Goal: Transaction & Acquisition: Purchase product/service

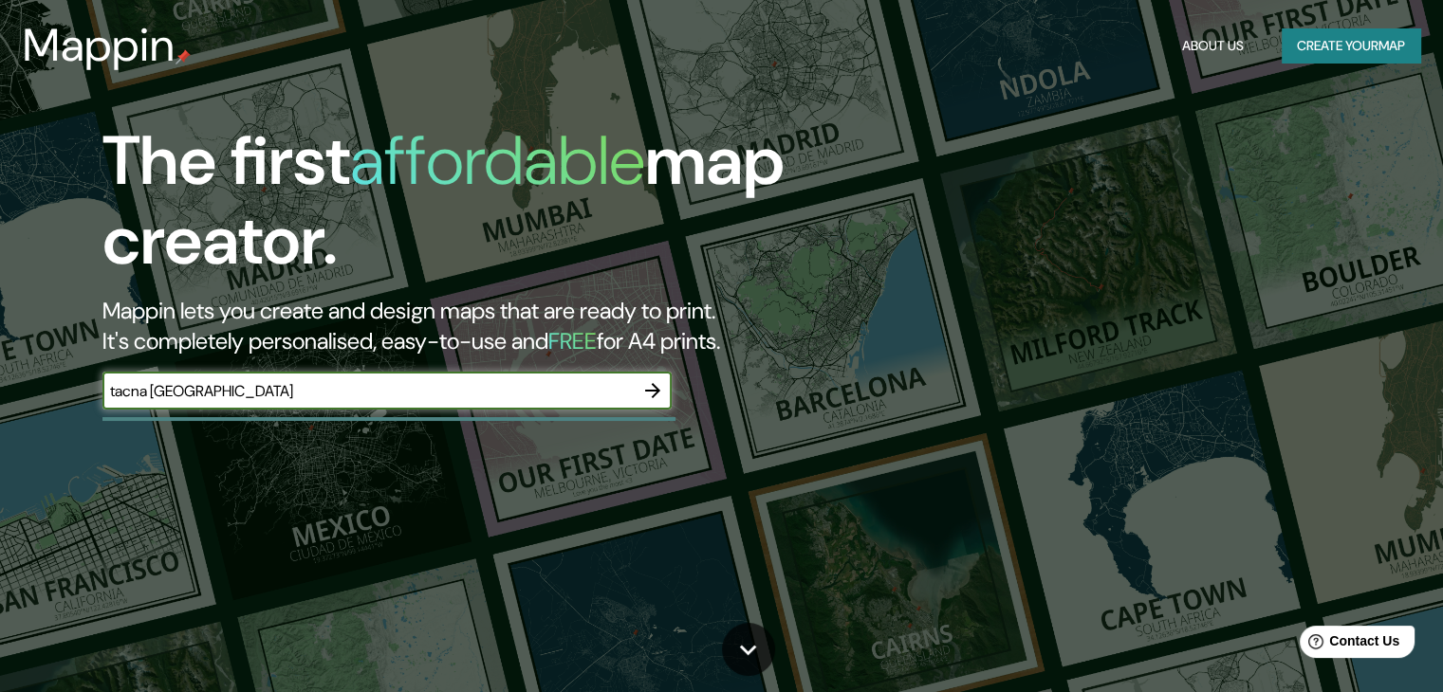
type input "tacna [GEOGRAPHIC_DATA]"
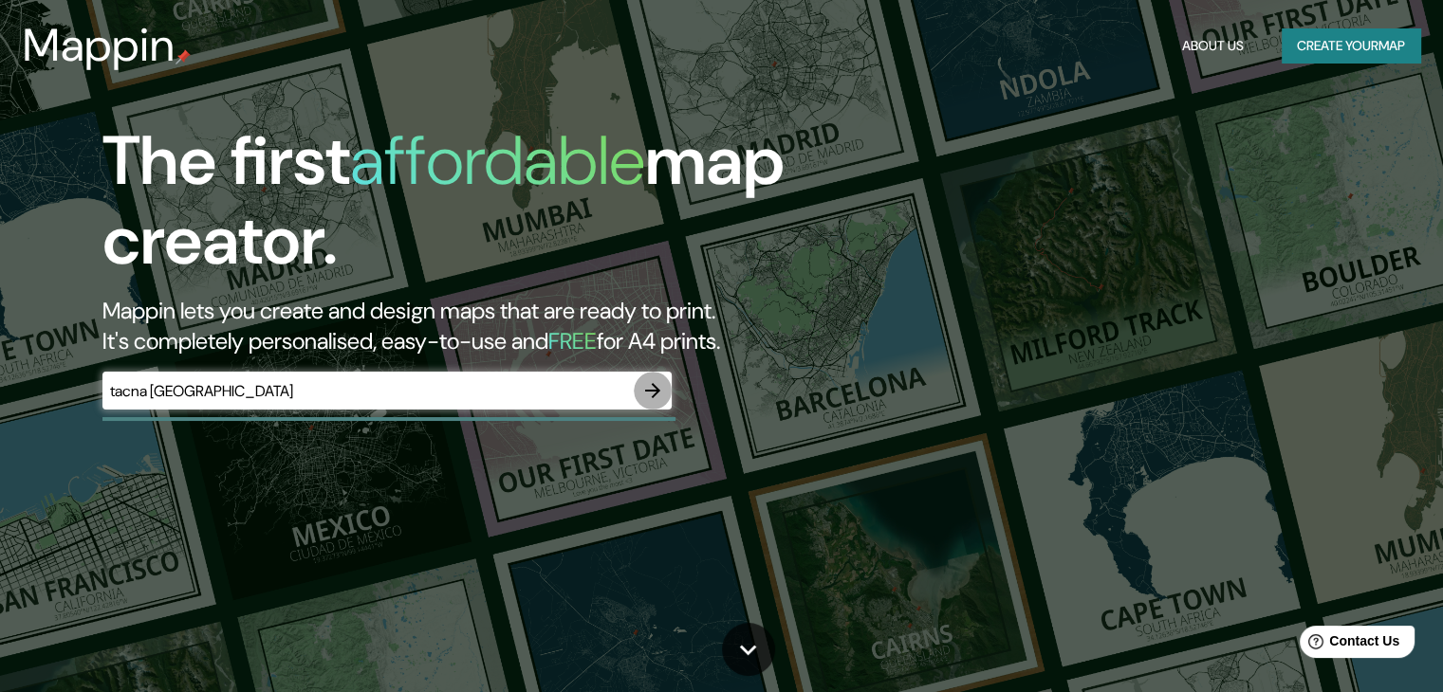
click at [653, 392] on icon "button" at bounding box center [652, 390] width 15 height 15
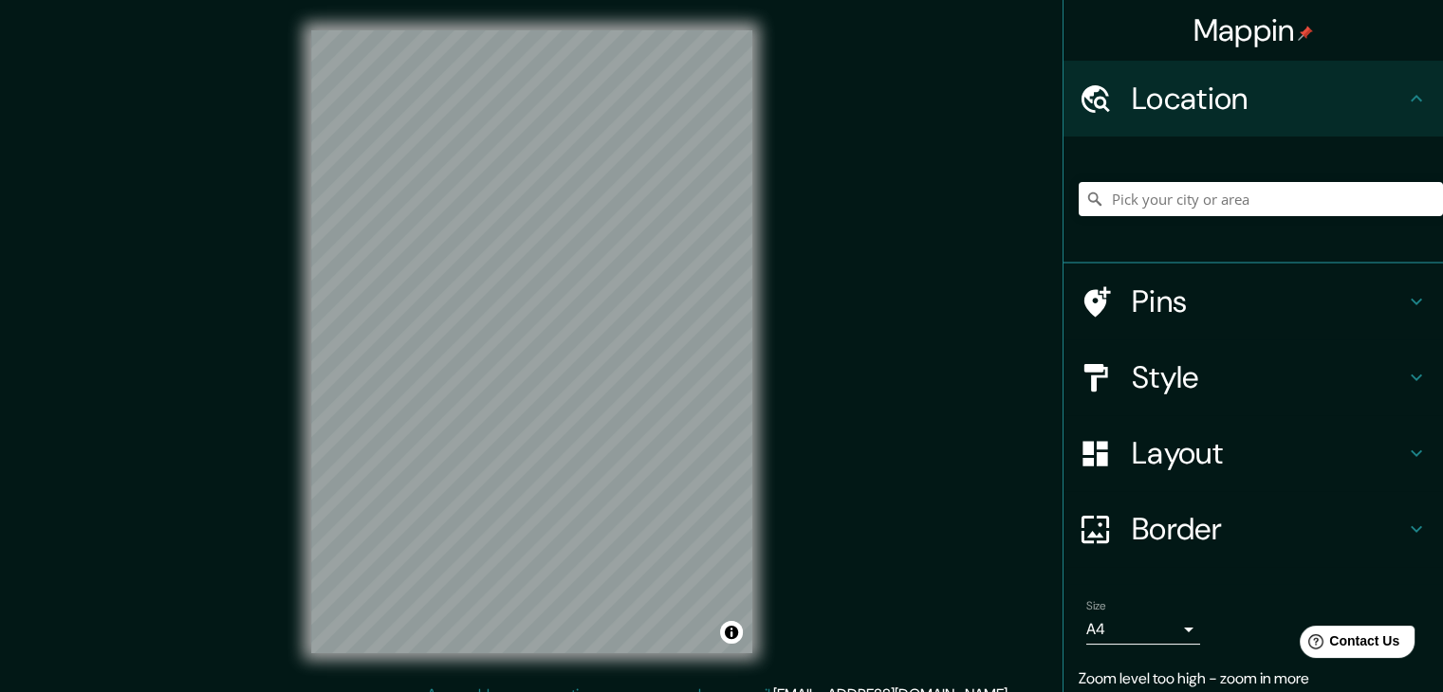
click at [873, 392] on div "Mappin Location Pins Style Layout Border Choose a border. Hint : you can make l…" at bounding box center [721, 357] width 1443 height 714
click at [853, 145] on div "Mappin Location Pins Style Layout Border Choose a border. Hint : you can make l…" at bounding box center [721, 357] width 1443 height 714
click at [1101, 191] on input "Pick your city or area" at bounding box center [1260, 199] width 364 height 34
click at [1155, 202] on input "Pick your city or area" at bounding box center [1260, 199] width 364 height 34
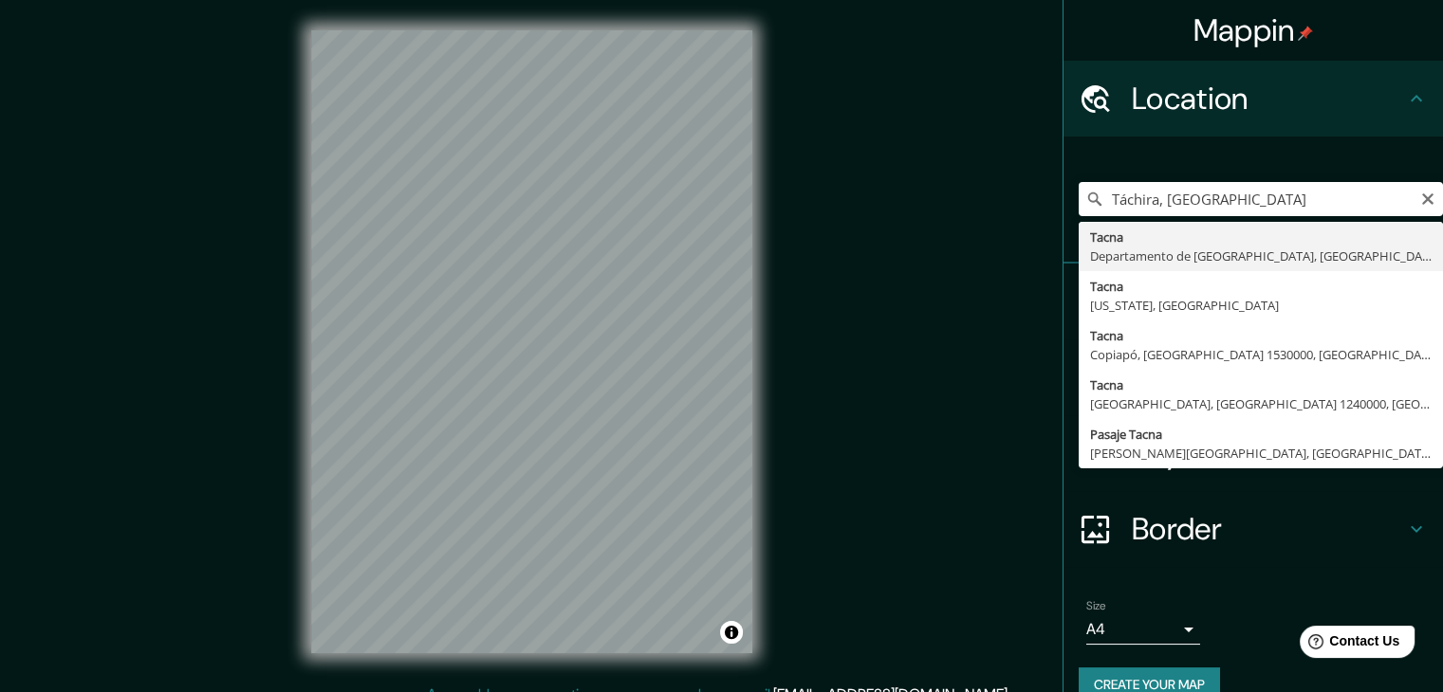
type input "[GEOGRAPHIC_DATA], [GEOGRAPHIC_DATA], [GEOGRAPHIC_DATA]"
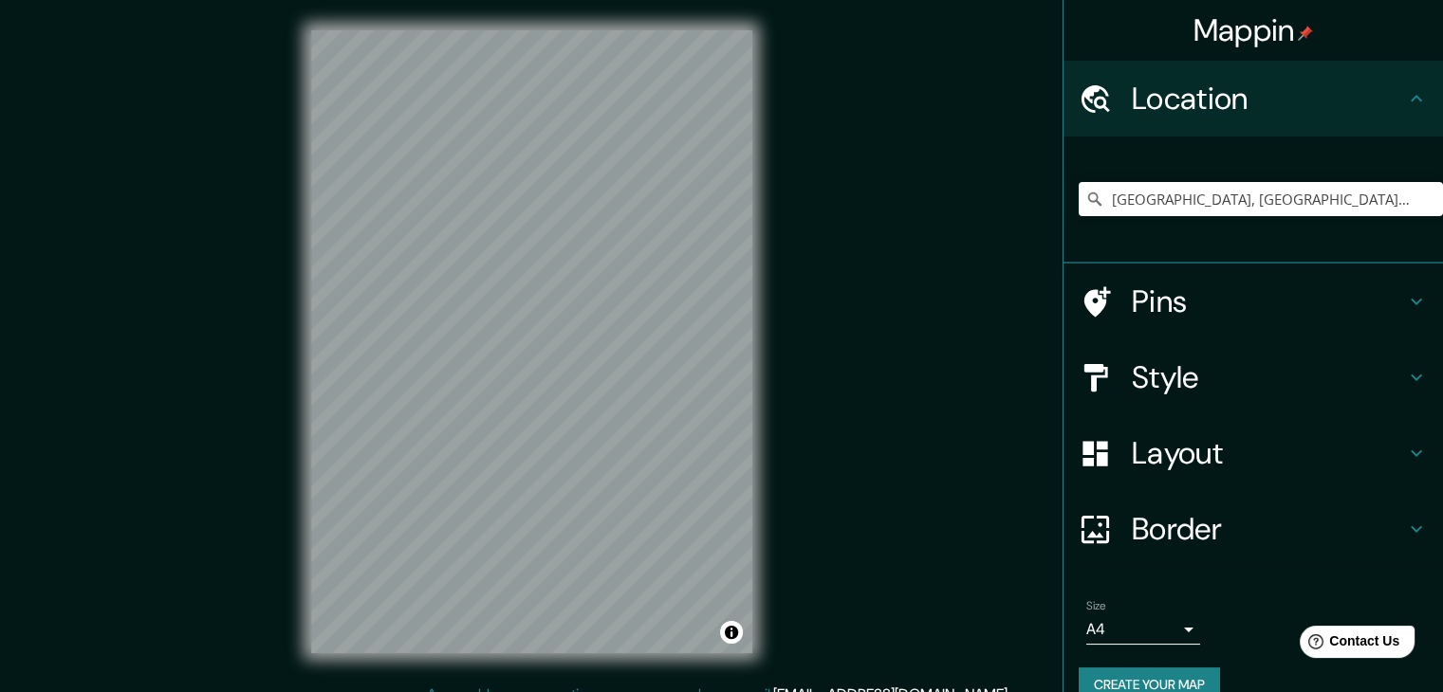
click at [1096, 380] on icon at bounding box center [1094, 377] width 33 height 33
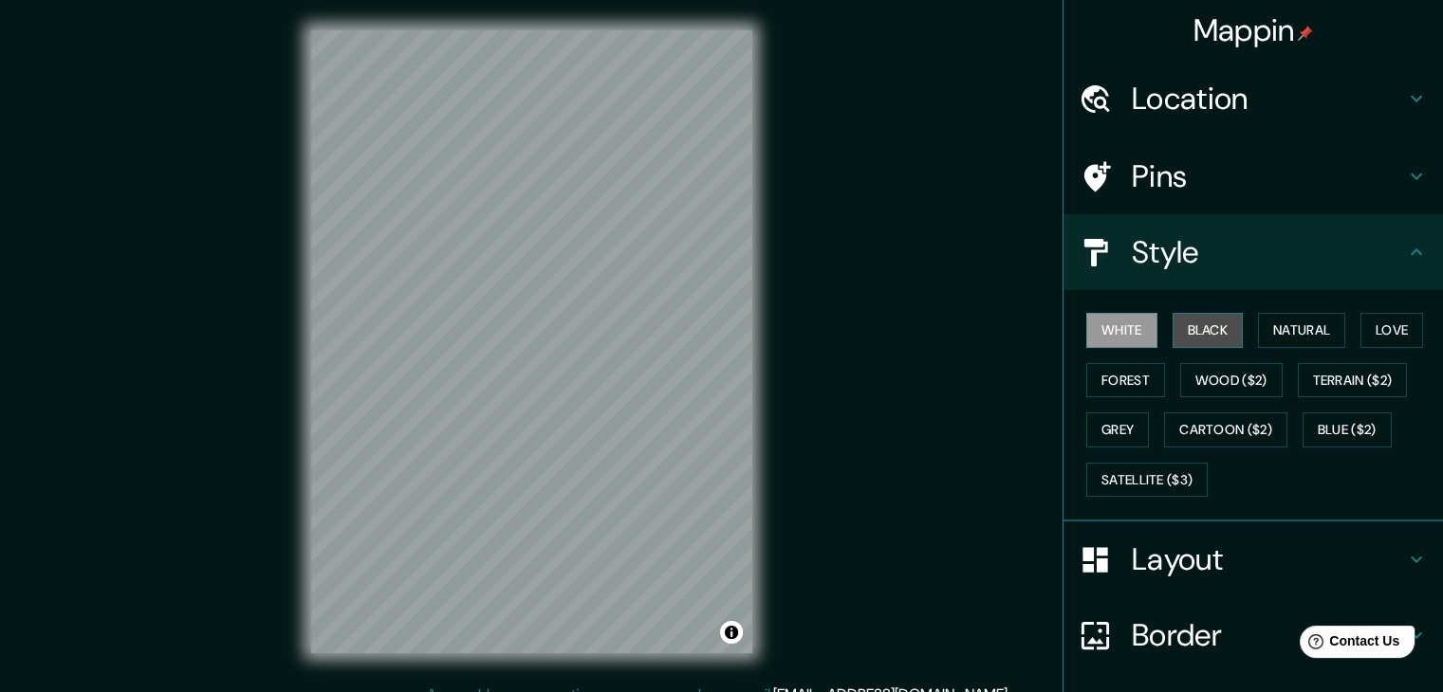
click at [1178, 342] on button "Black" at bounding box center [1207, 330] width 71 height 35
click at [1103, 380] on button "Forest" at bounding box center [1125, 380] width 79 height 35
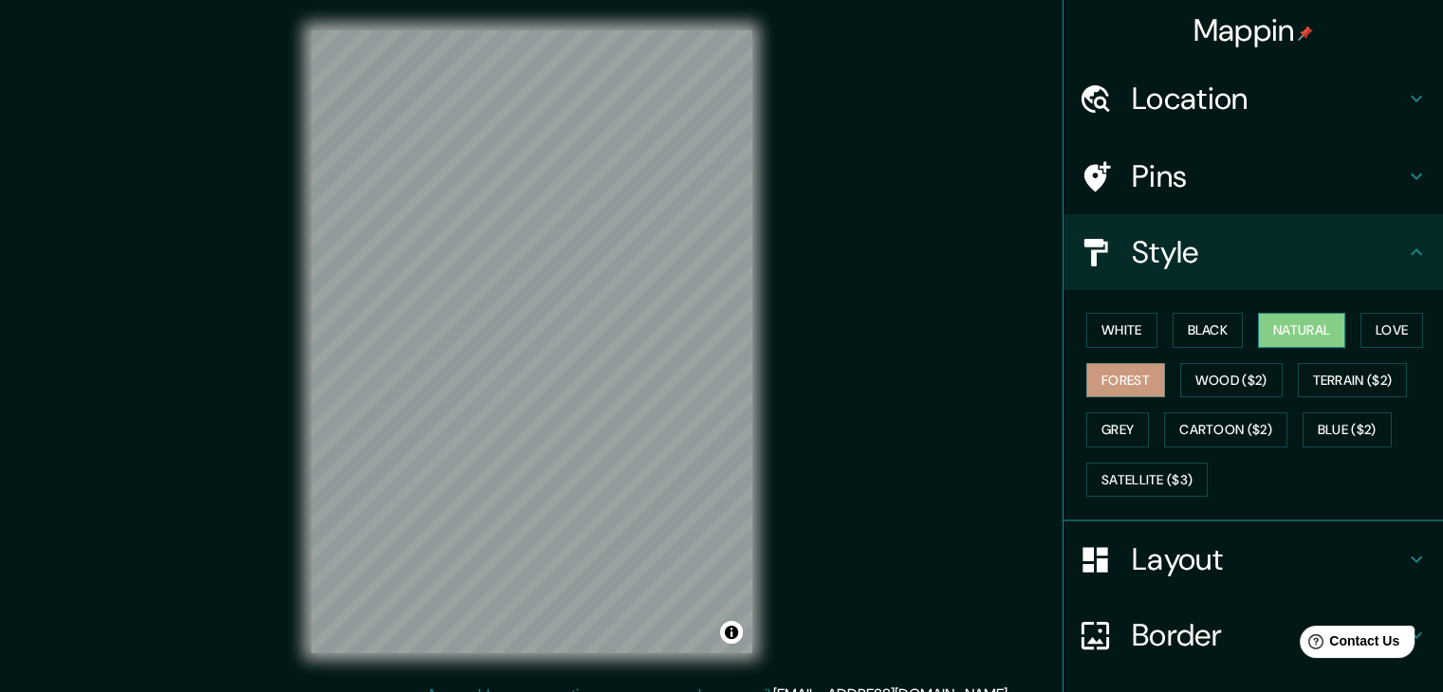
click at [1264, 344] on button "Natural" at bounding box center [1301, 330] width 87 height 35
click at [1298, 369] on button "Terrain ($2)" at bounding box center [1352, 380] width 110 height 35
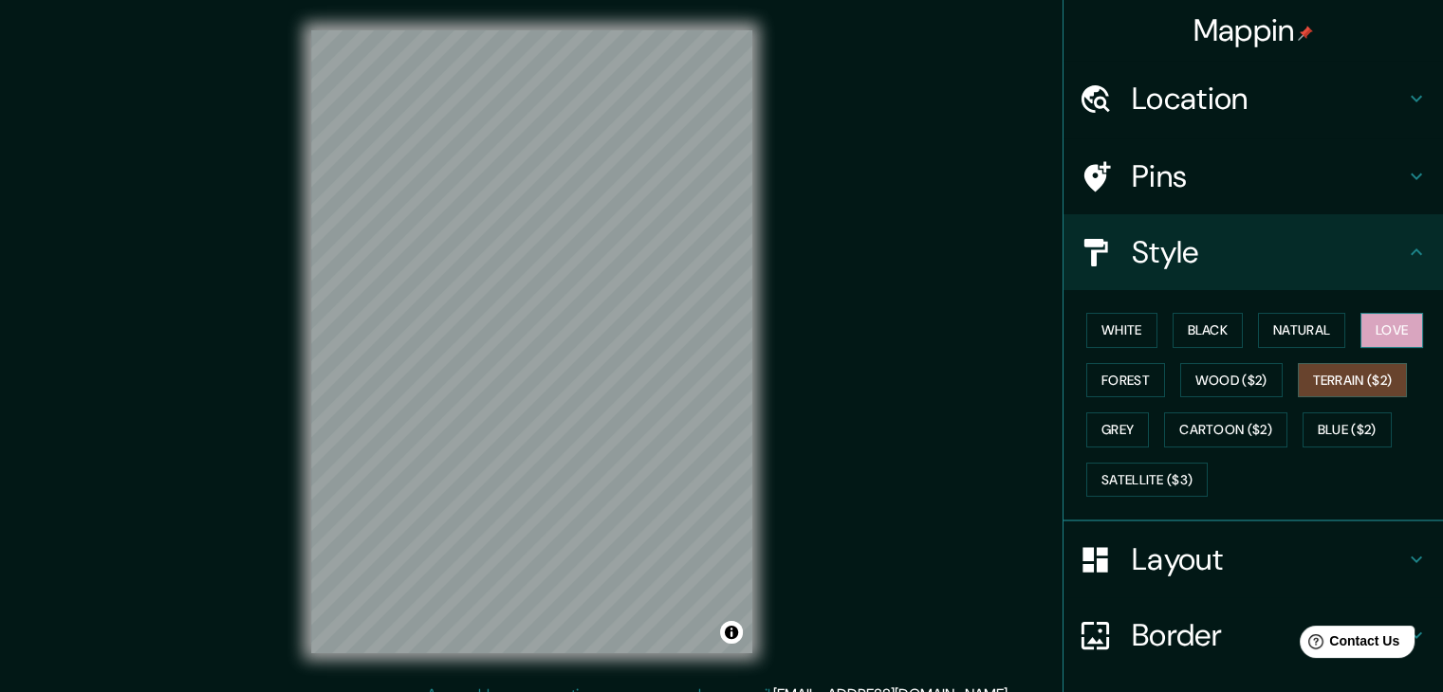
click at [1388, 335] on button "Love" at bounding box center [1391, 330] width 63 height 35
click at [1368, 379] on button "Terrain ($2)" at bounding box center [1352, 380] width 110 height 35
click at [1253, 426] on button "Cartoon ($2)" at bounding box center [1225, 430] width 123 height 35
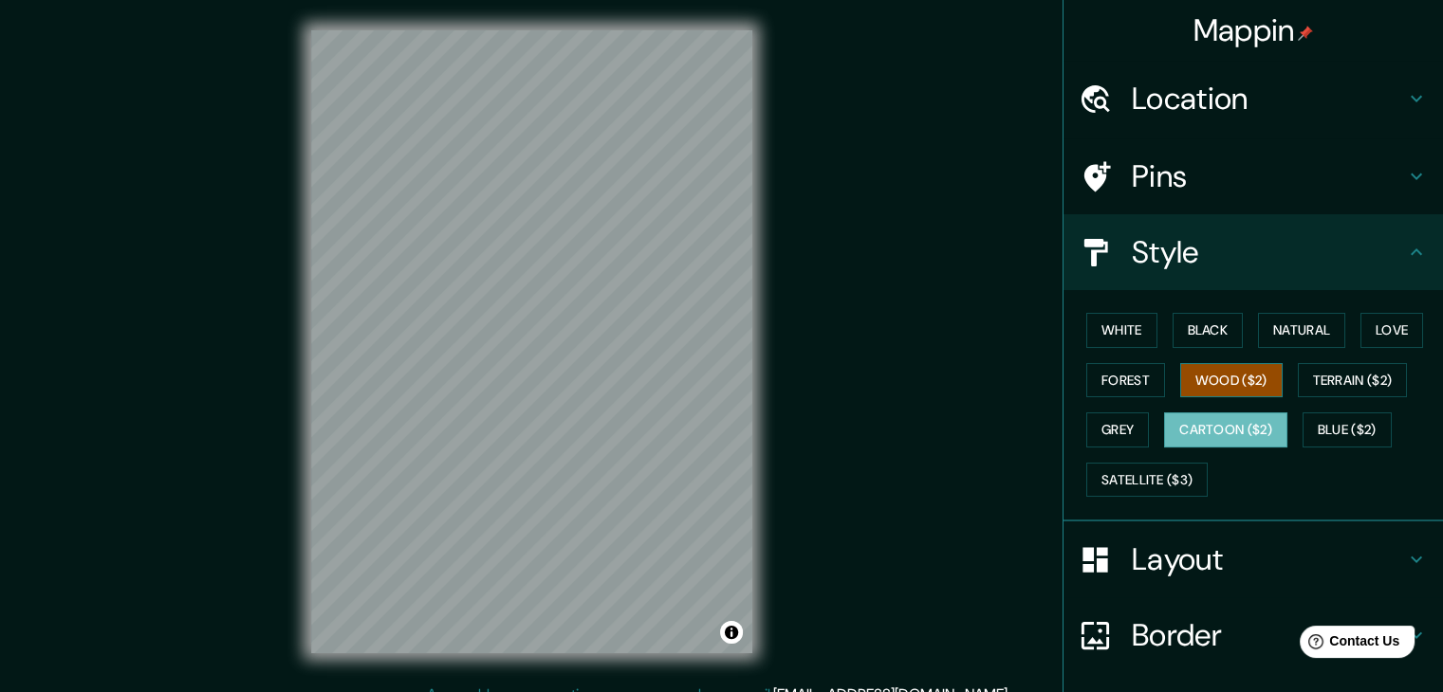
click at [1216, 390] on button "Wood ($2)" at bounding box center [1231, 380] width 102 height 35
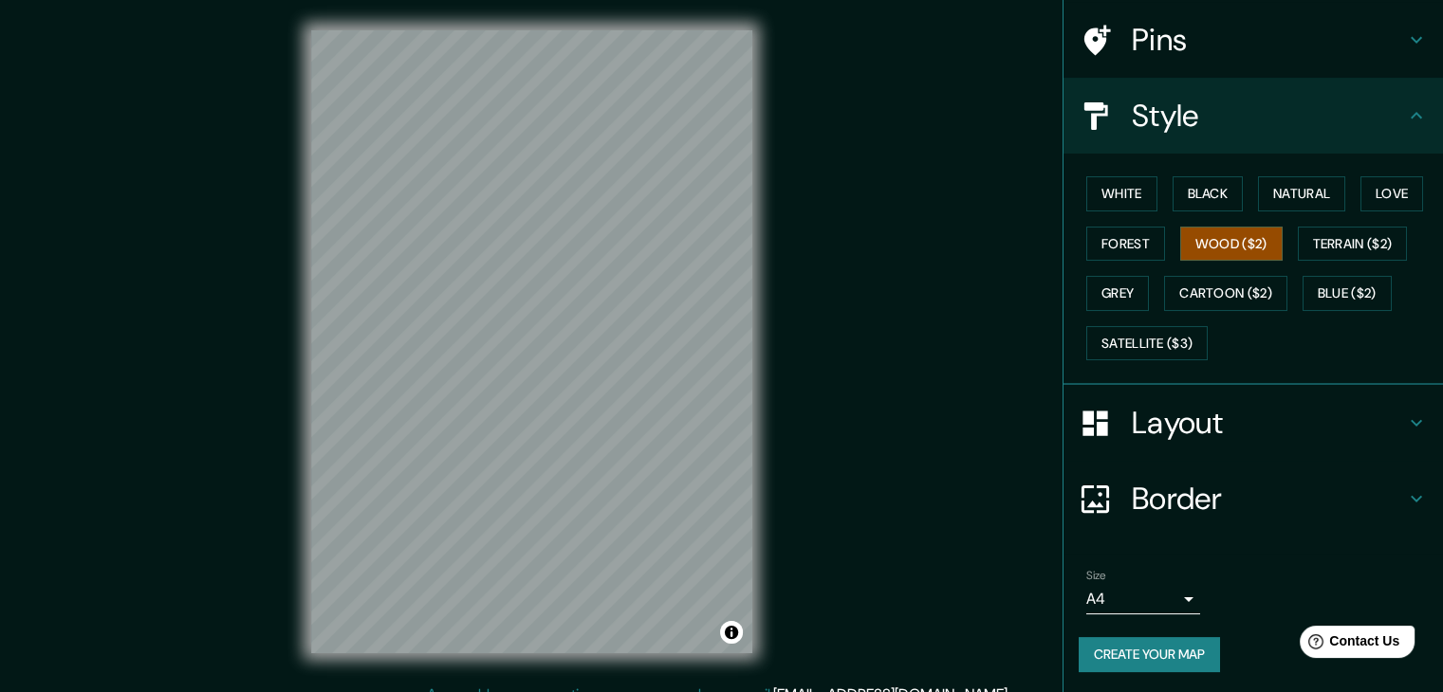
scroll to position [22, 0]
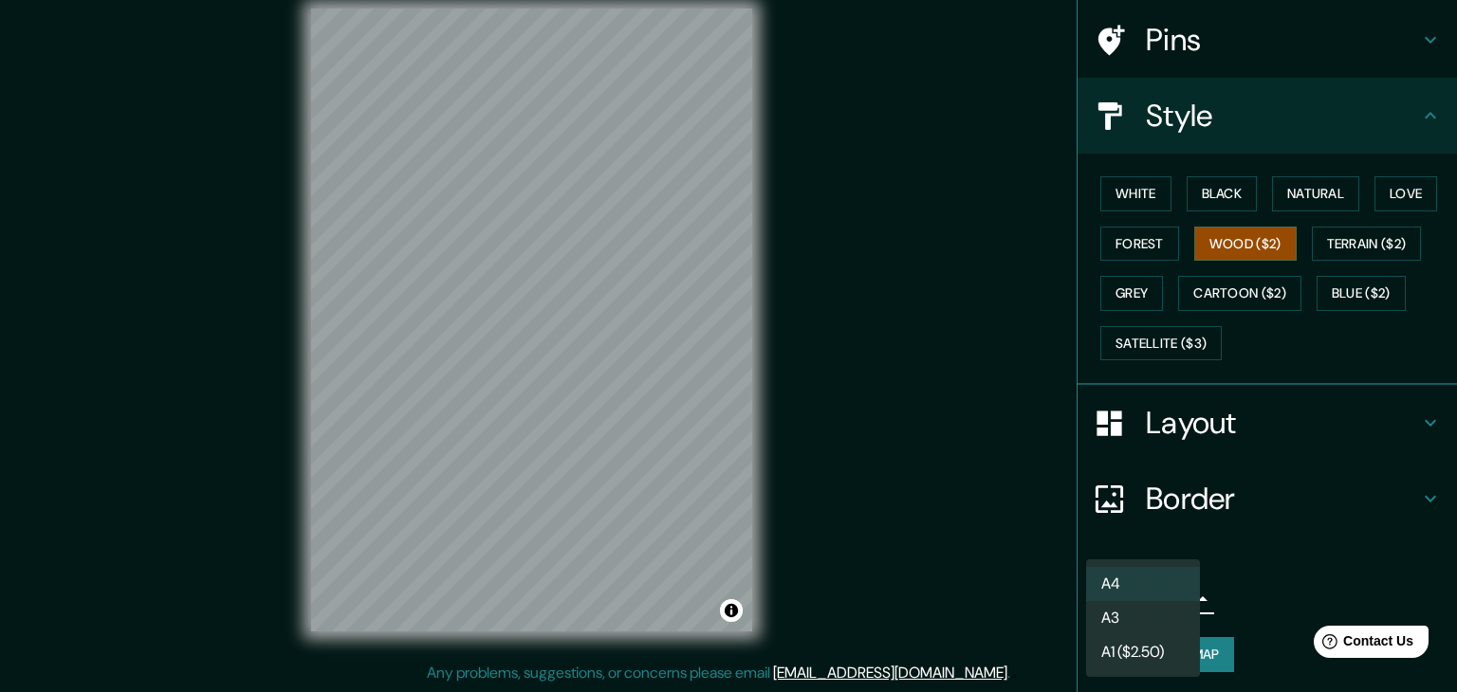
click at [1153, 593] on body "Mappin Location Tacna, Departamento de Tacna, Perú Pins Style White Black Natur…" at bounding box center [728, 324] width 1457 height 692
click at [1158, 610] on li "A3" at bounding box center [1143, 618] width 114 height 34
type input "a4"
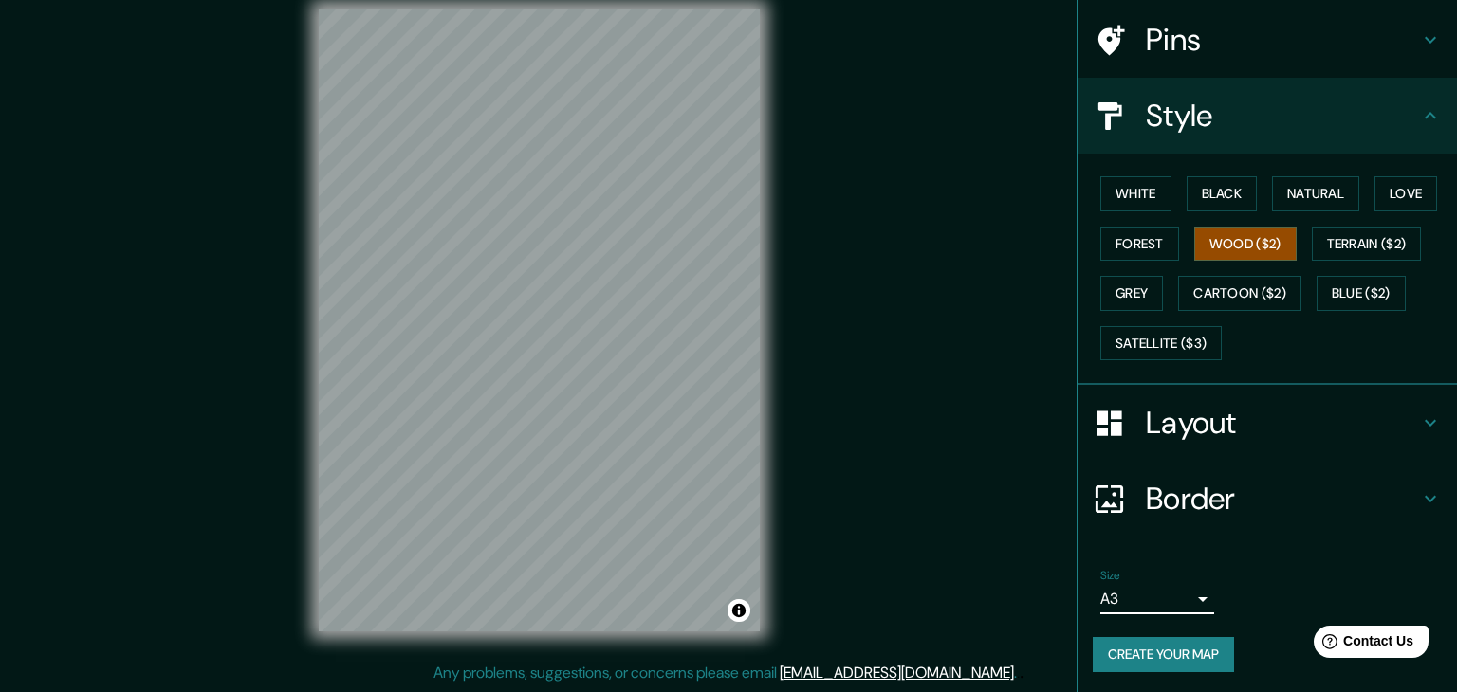
click at [1130, 592] on body "Mappin Location Tacna, Departamento de Tacna, Perú Pins Style White Black Natur…" at bounding box center [728, 324] width 1457 height 692
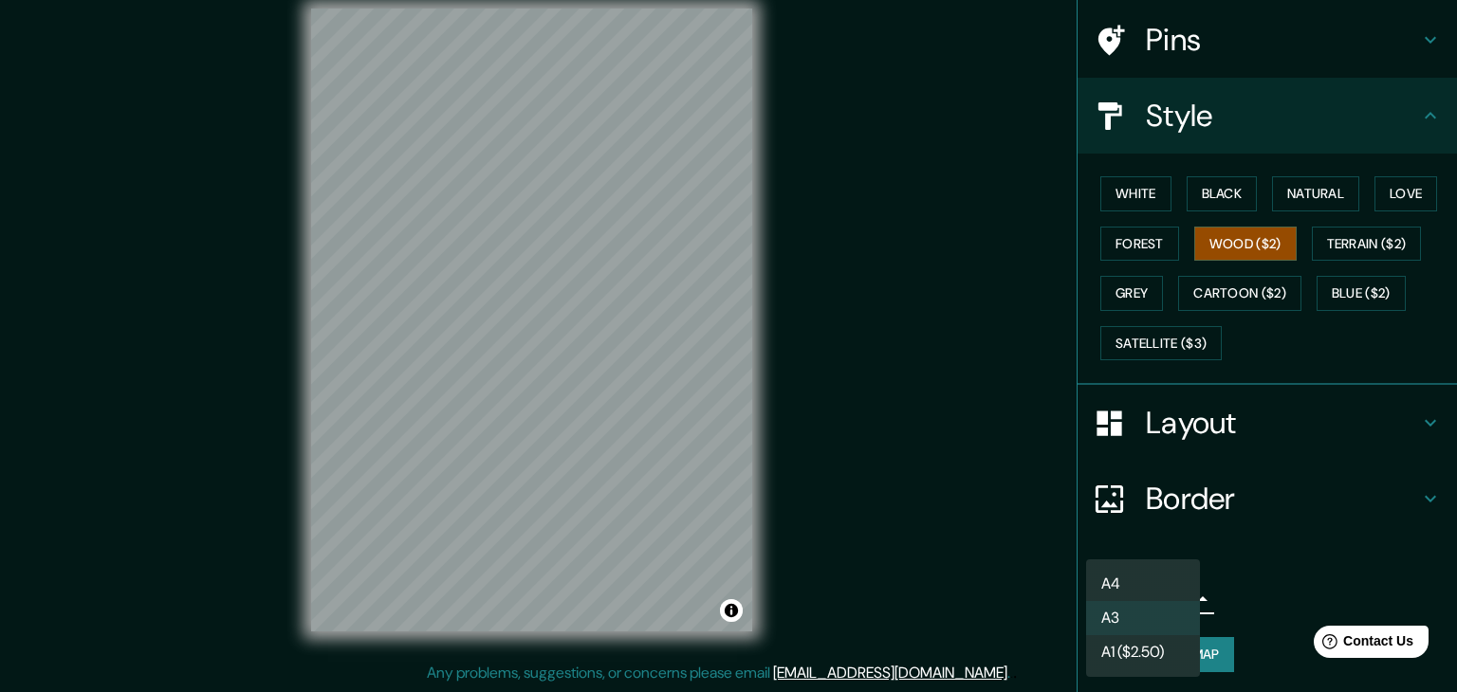
drag, startPoint x: 670, startPoint y: 474, endPoint x: 825, endPoint y: 566, distance: 180.7
click at [825, 566] on div at bounding box center [728, 346] width 1457 height 692
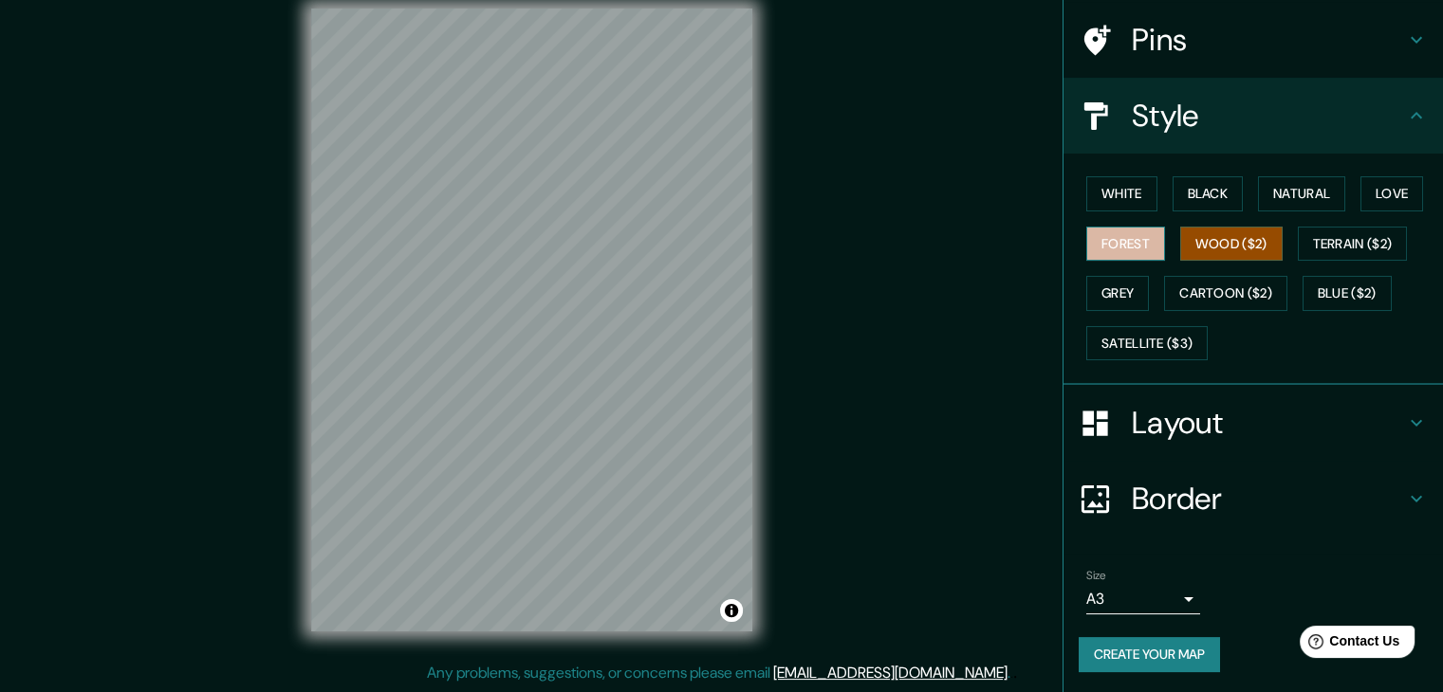
click at [1094, 245] on button "Forest" at bounding box center [1125, 244] width 79 height 35
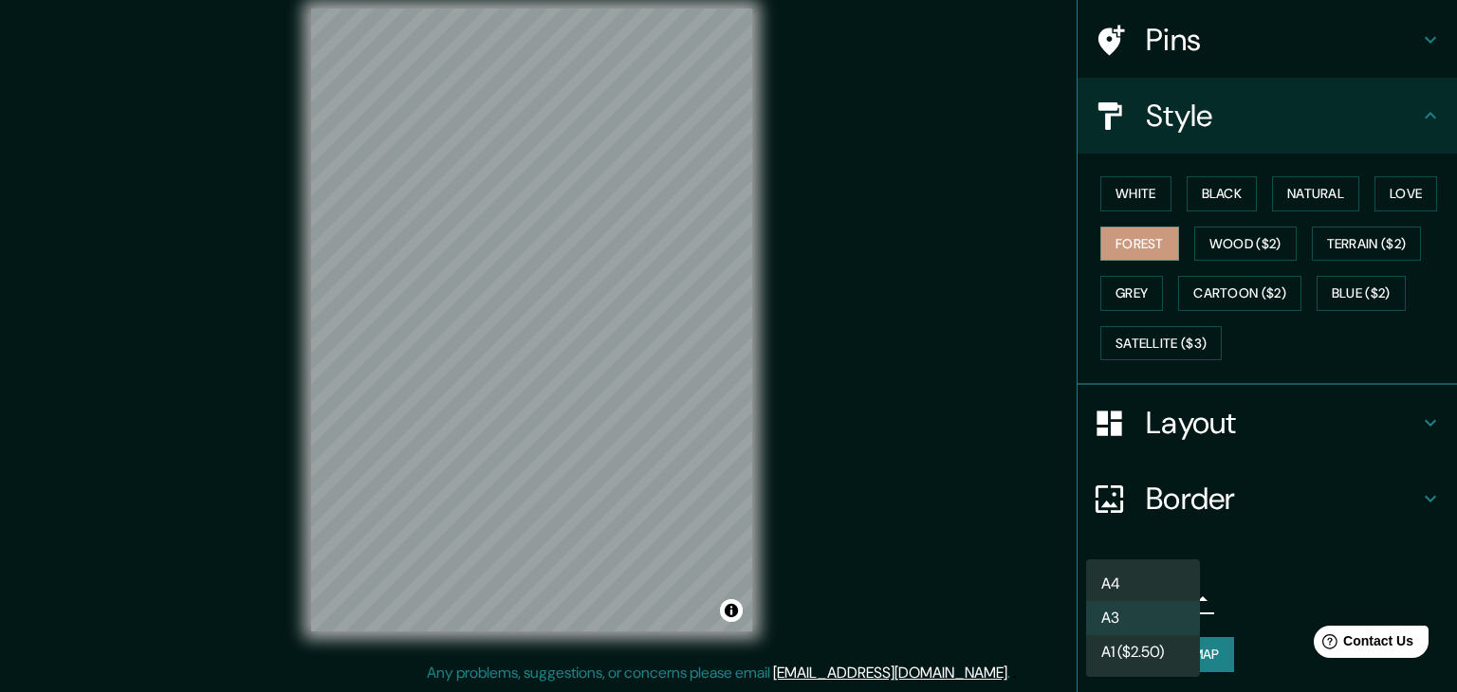
click at [1153, 590] on body "Mappin Location Tacna, Departamento de Tacna, Perú Pins Style White Black Natur…" at bounding box center [728, 324] width 1457 height 692
click at [1297, 559] on div at bounding box center [728, 346] width 1457 height 692
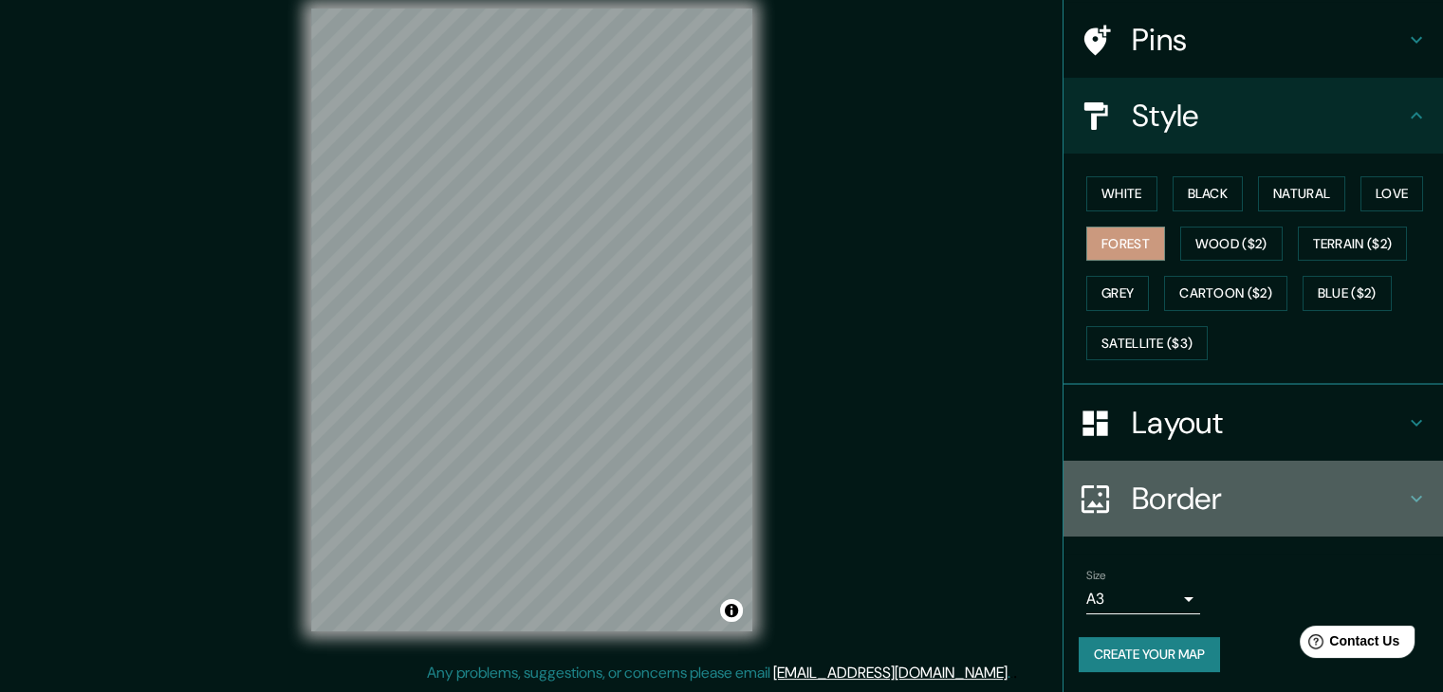
click at [1258, 495] on h4 "Border" at bounding box center [1267, 499] width 273 height 38
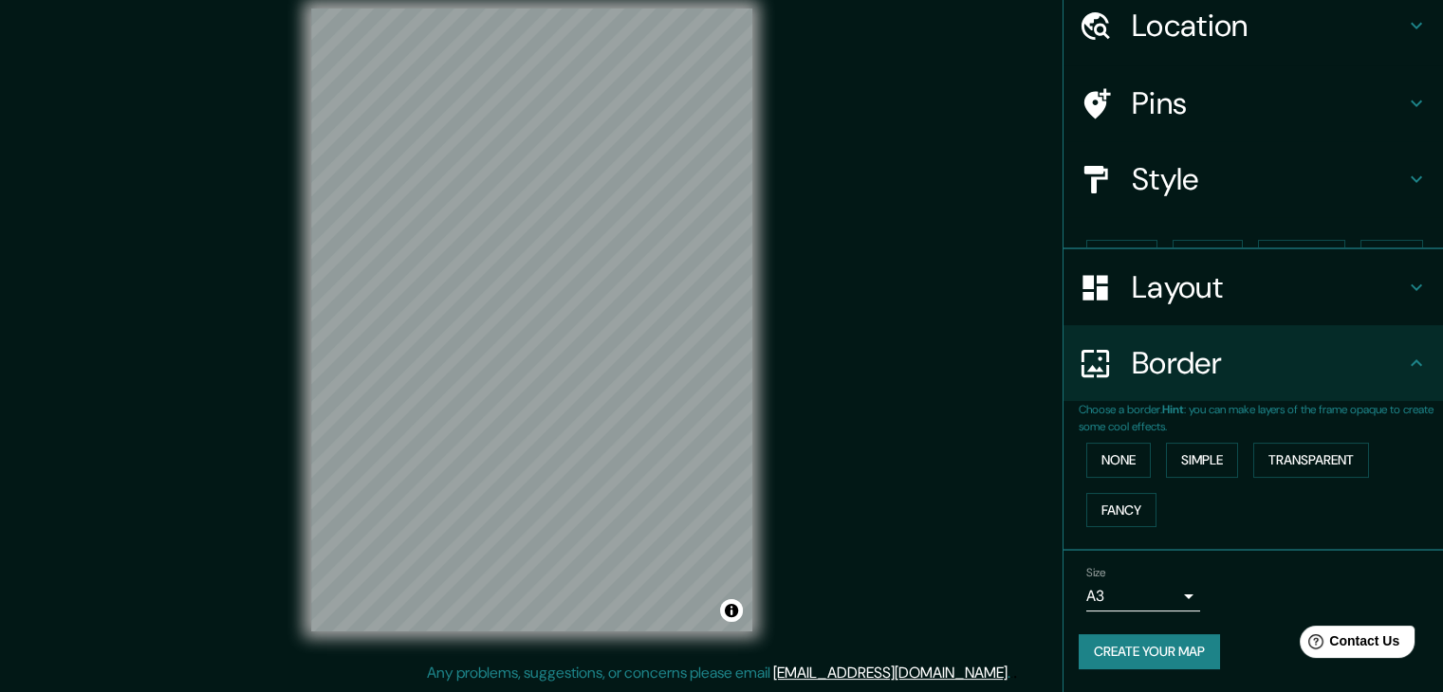
scroll to position [40, 0]
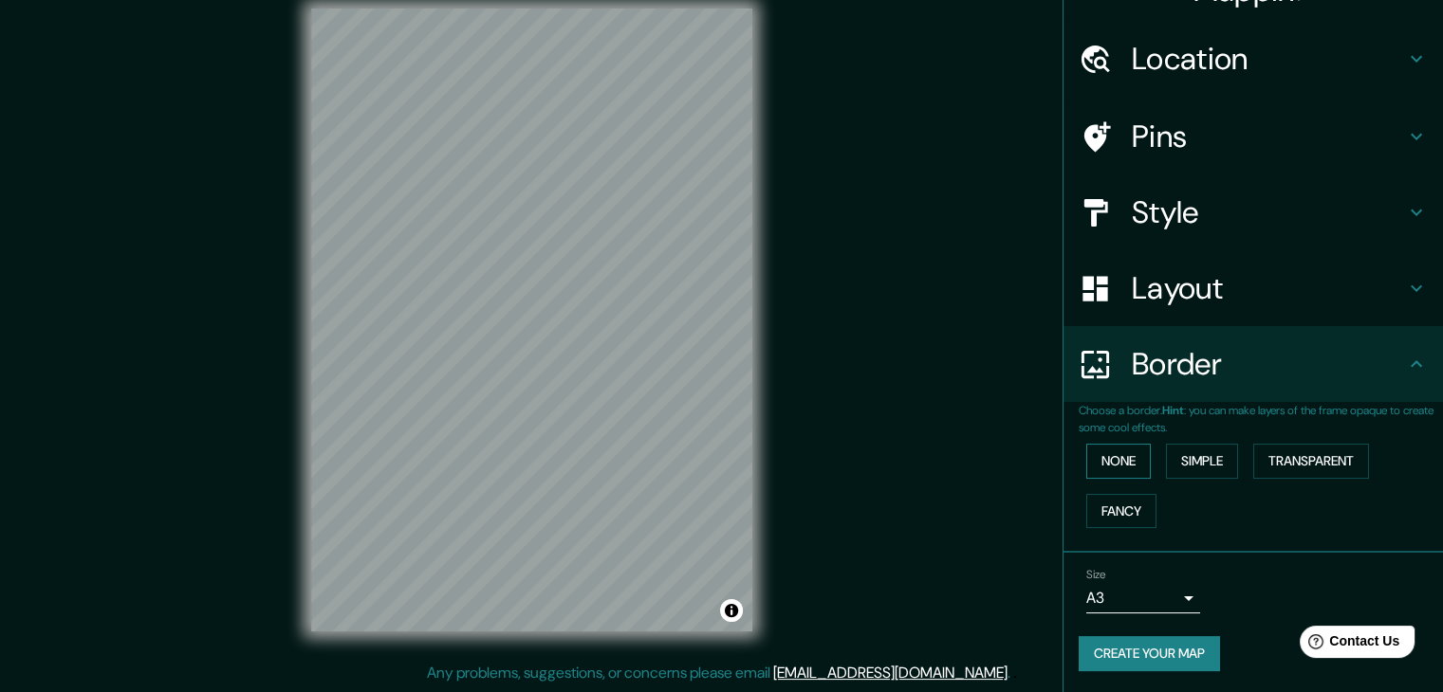
click at [1119, 460] on button "None" at bounding box center [1118, 461] width 64 height 35
click at [1112, 505] on button "Fancy" at bounding box center [1121, 511] width 70 height 35
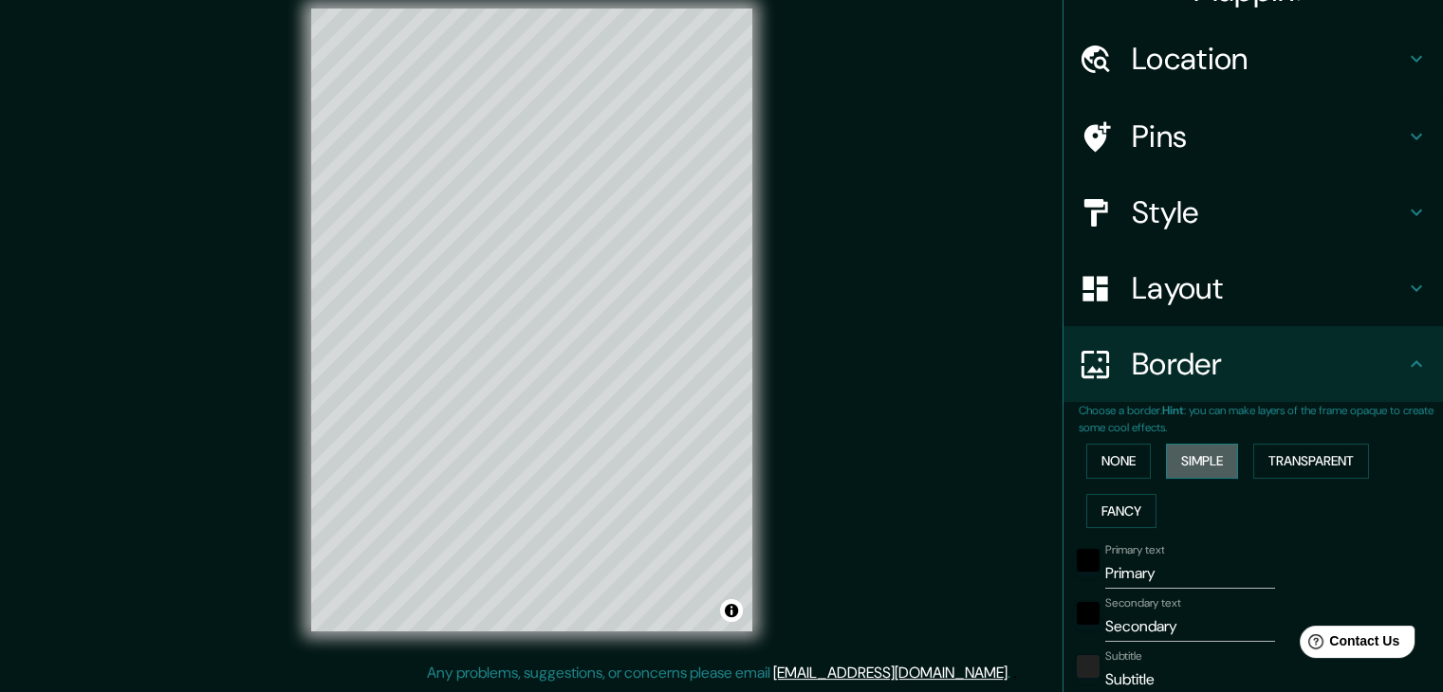
click at [1174, 459] on button "Simple" at bounding box center [1202, 461] width 72 height 35
click at [1107, 468] on button "None" at bounding box center [1118, 461] width 64 height 35
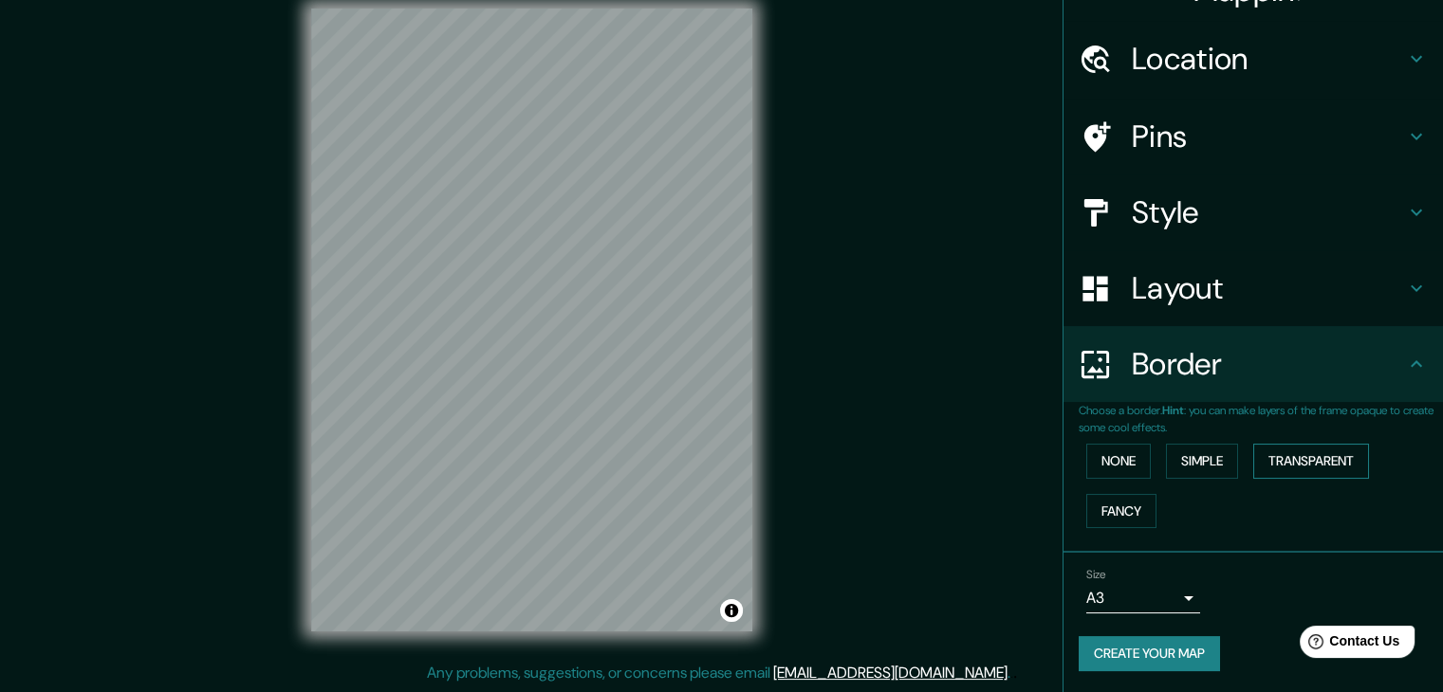
click at [1273, 462] on button "Transparent" at bounding box center [1311, 461] width 116 height 35
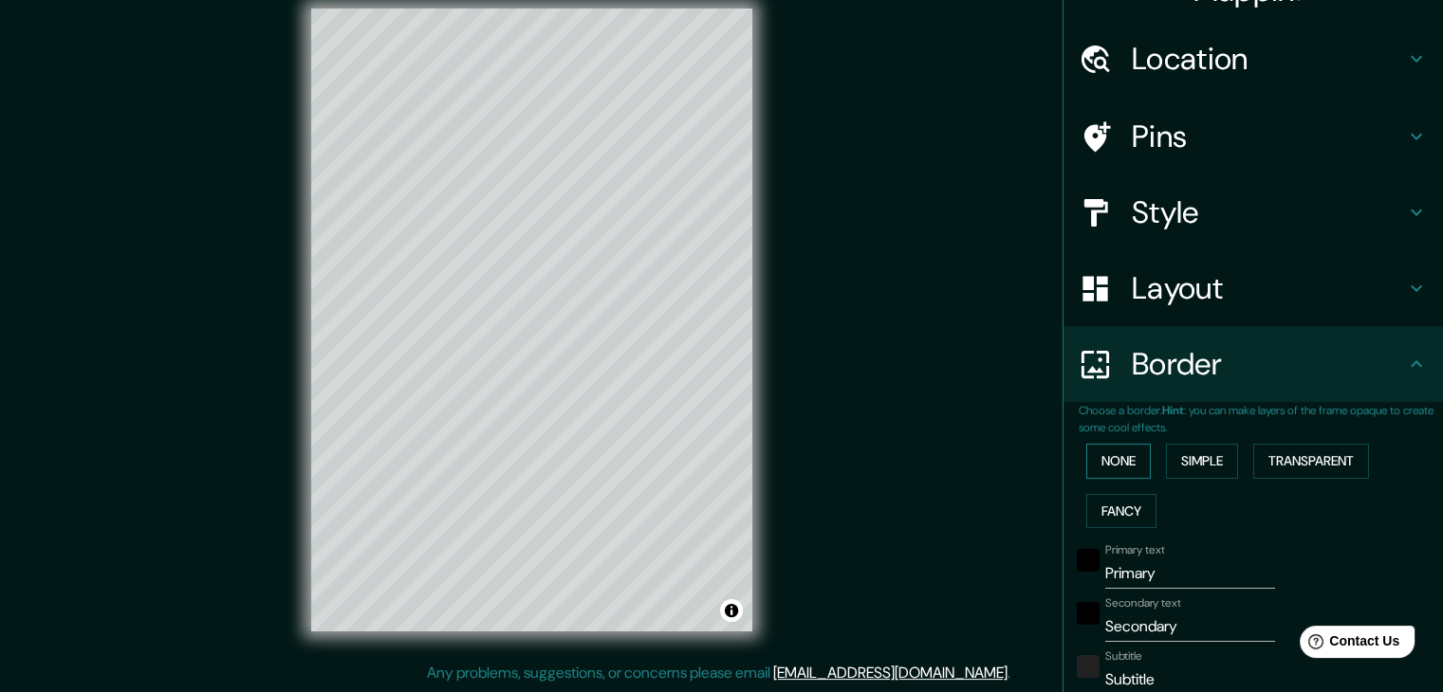
click at [1090, 462] on button "None" at bounding box center [1118, 461] width 64 height 35
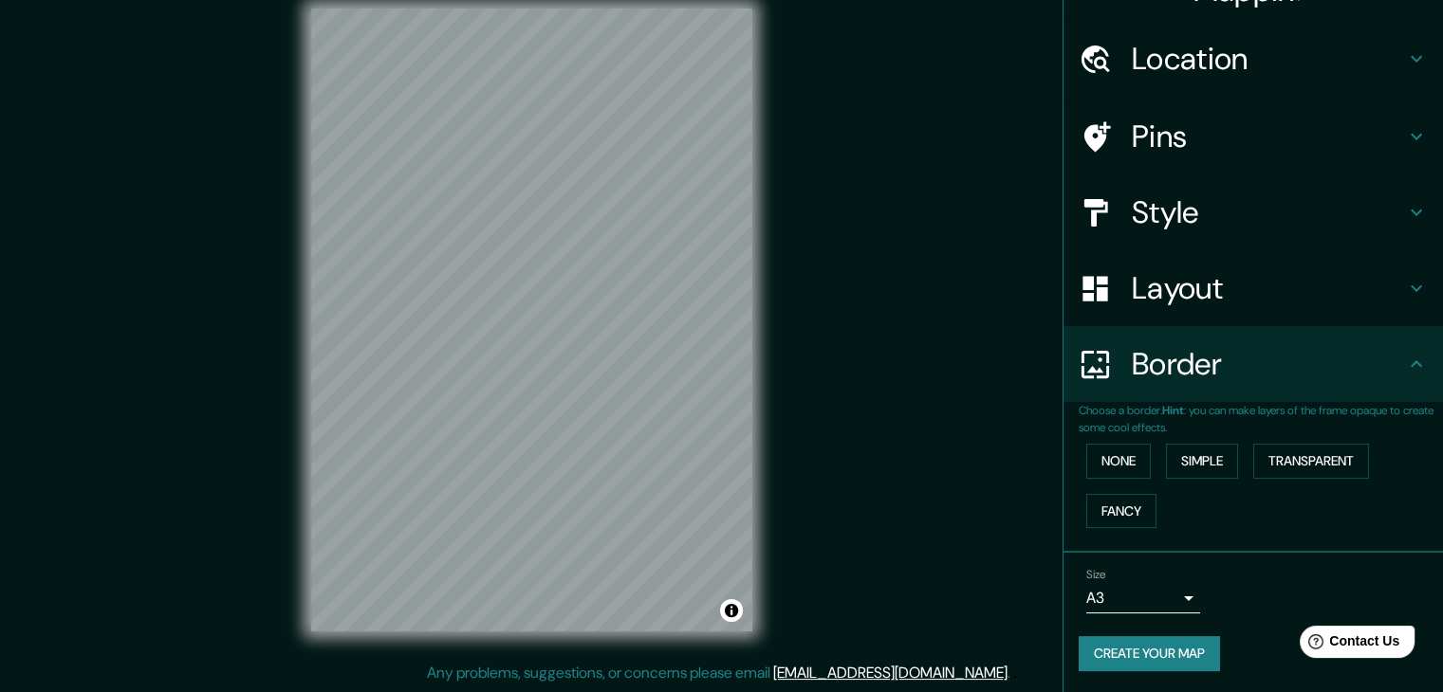
scroll to position [0, 0]
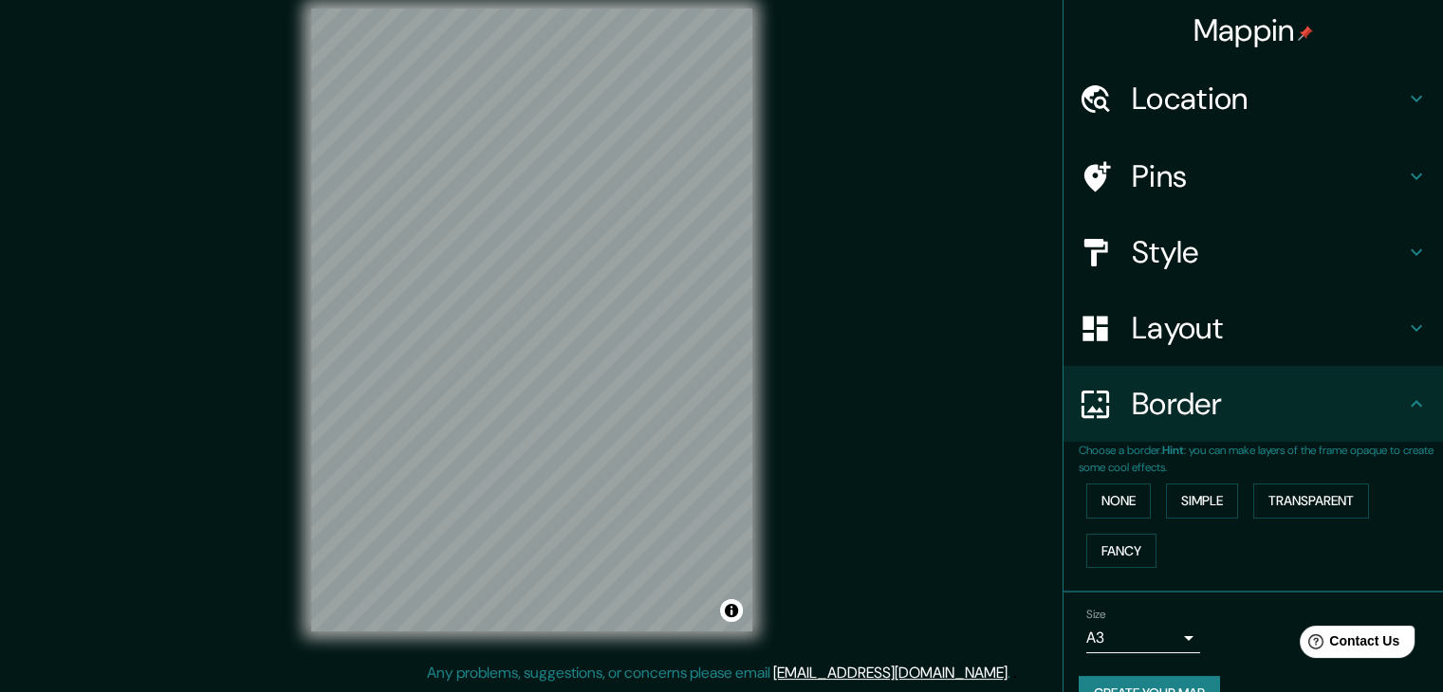
click at [1186, 419] on h4 "Border" at bounding box center [1267, 404] width 273 height 38
click at [1178, 342] on h4 "Layout" at bounding box center [1267, 328] width 273 height 38
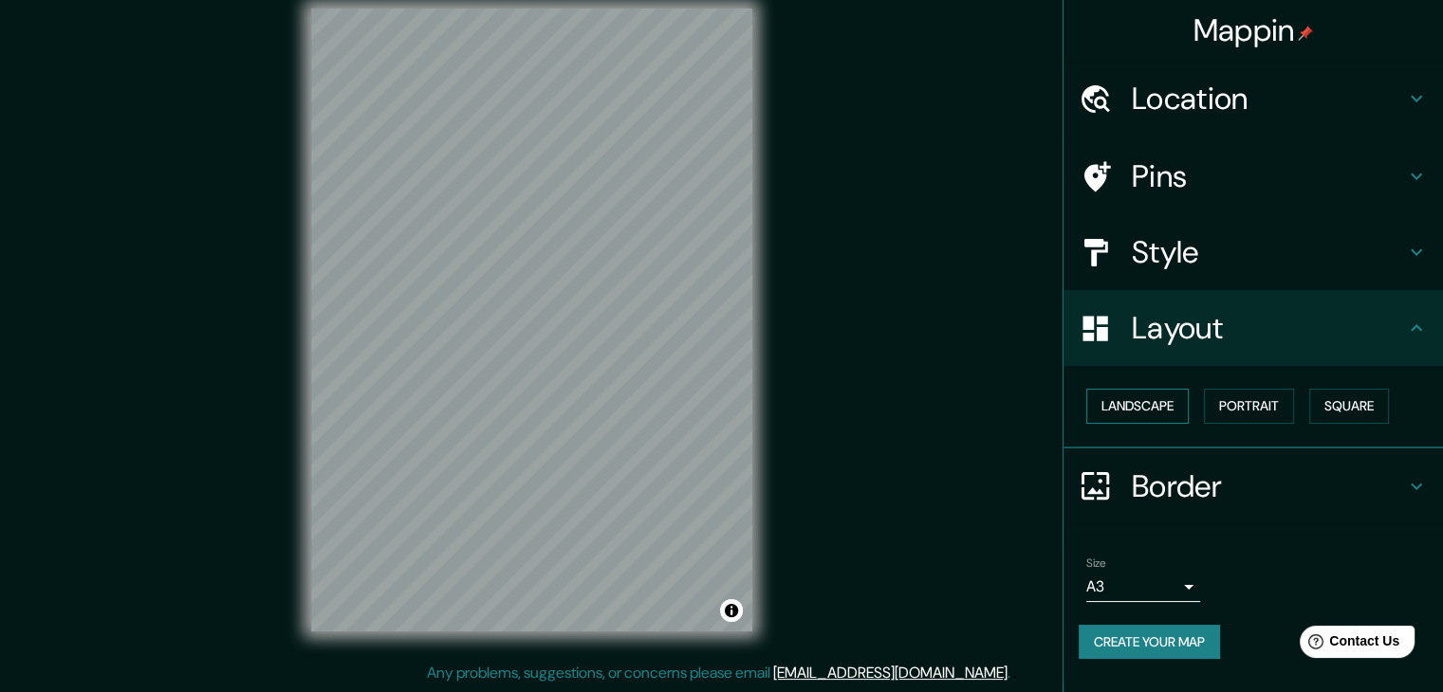
click at [1168, 412] on button "Landscape" at bounding box center [1137, 406] width 102 height 35
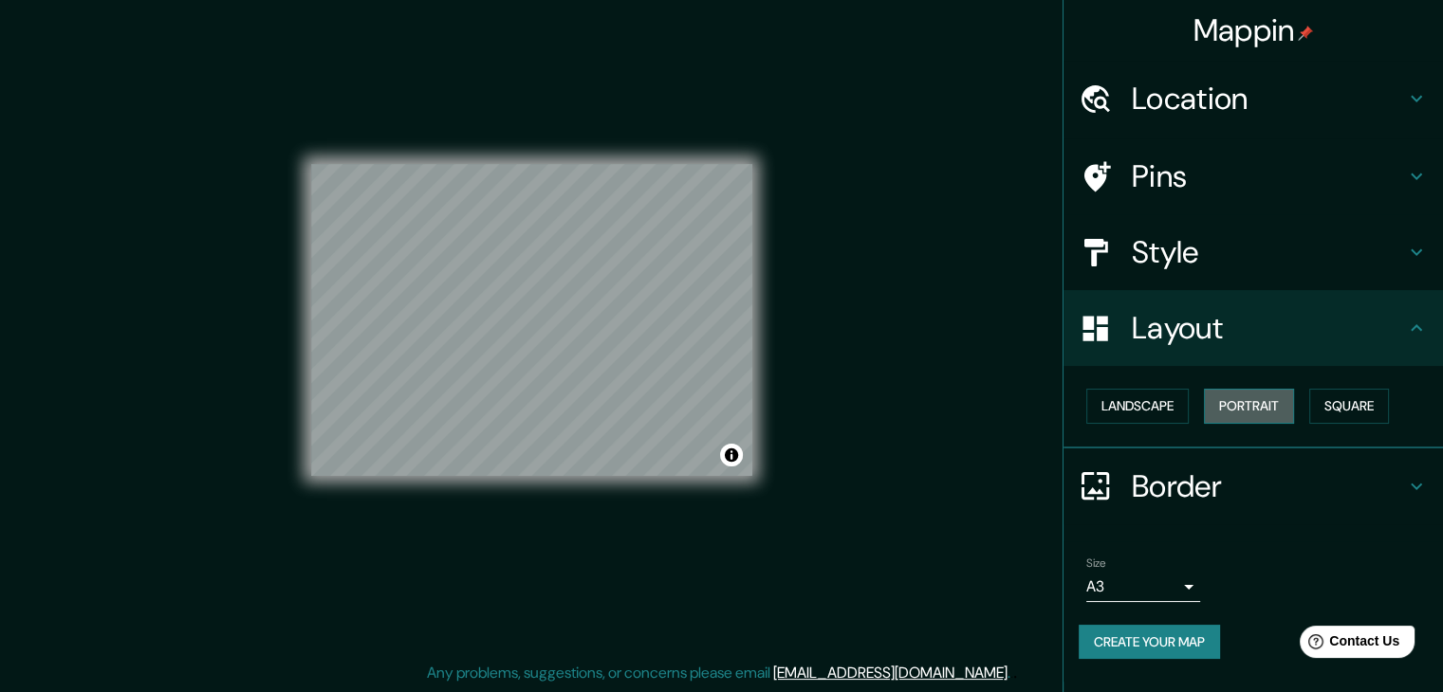
click at [1235, 407] on button "Portrait" at bounding box center [1249, 406] width 90 height 35
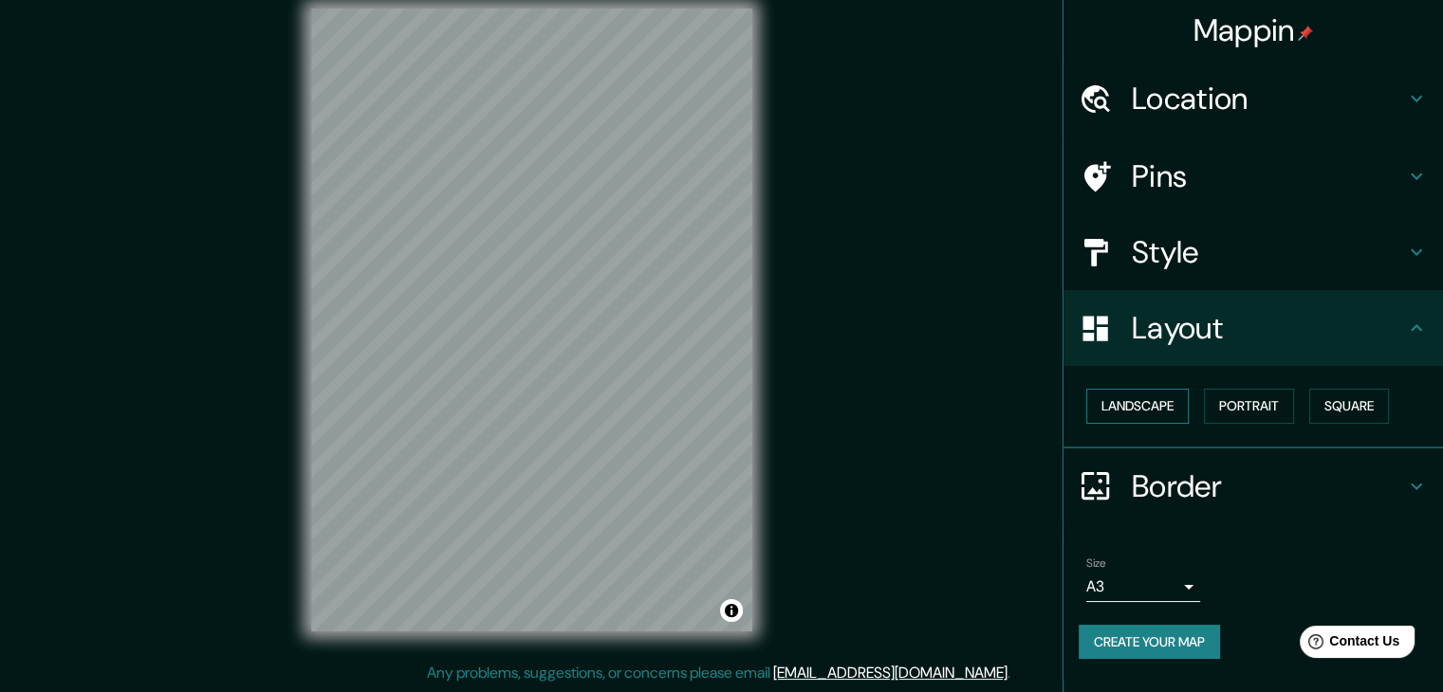
click at [1149, 403] on button "Landscape" at bounding box center [1137, 406] width 102 height 35
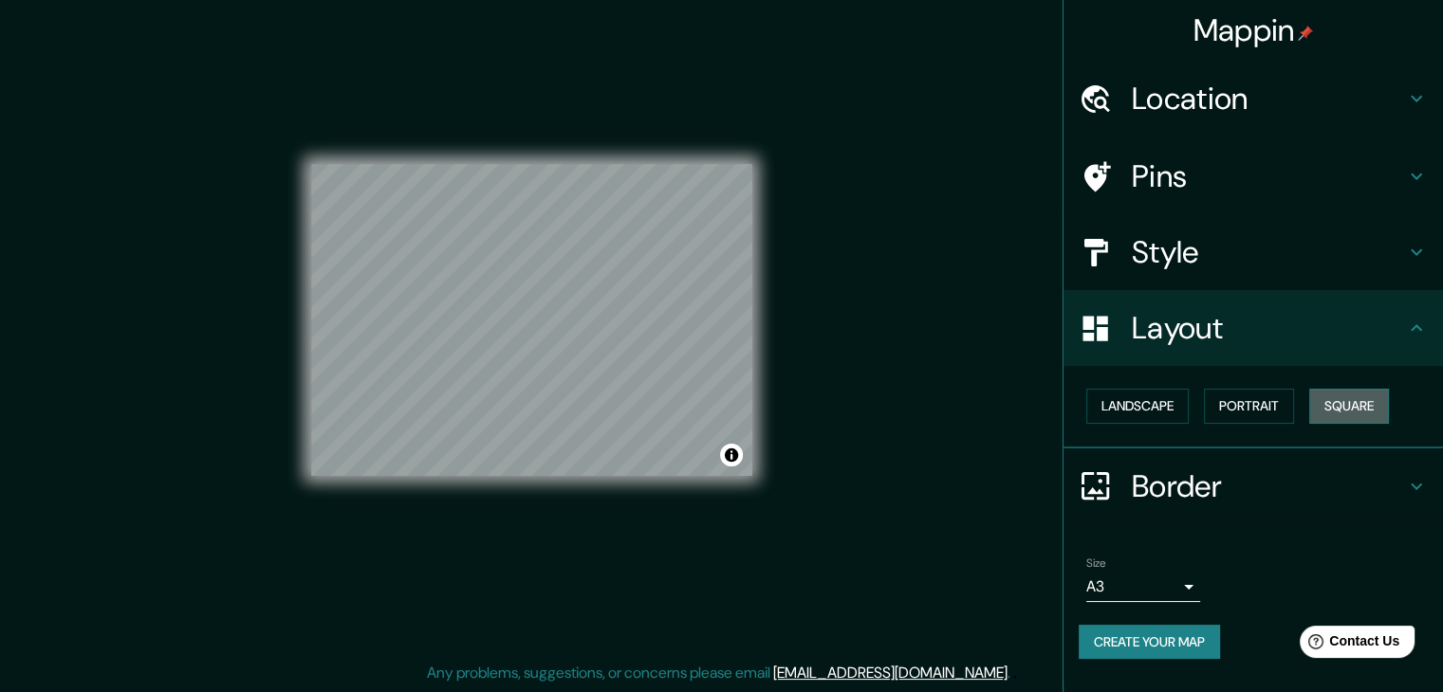
click at [1329, 402] on button "Square" at bounding box center [1349, 406] width 80 height 35
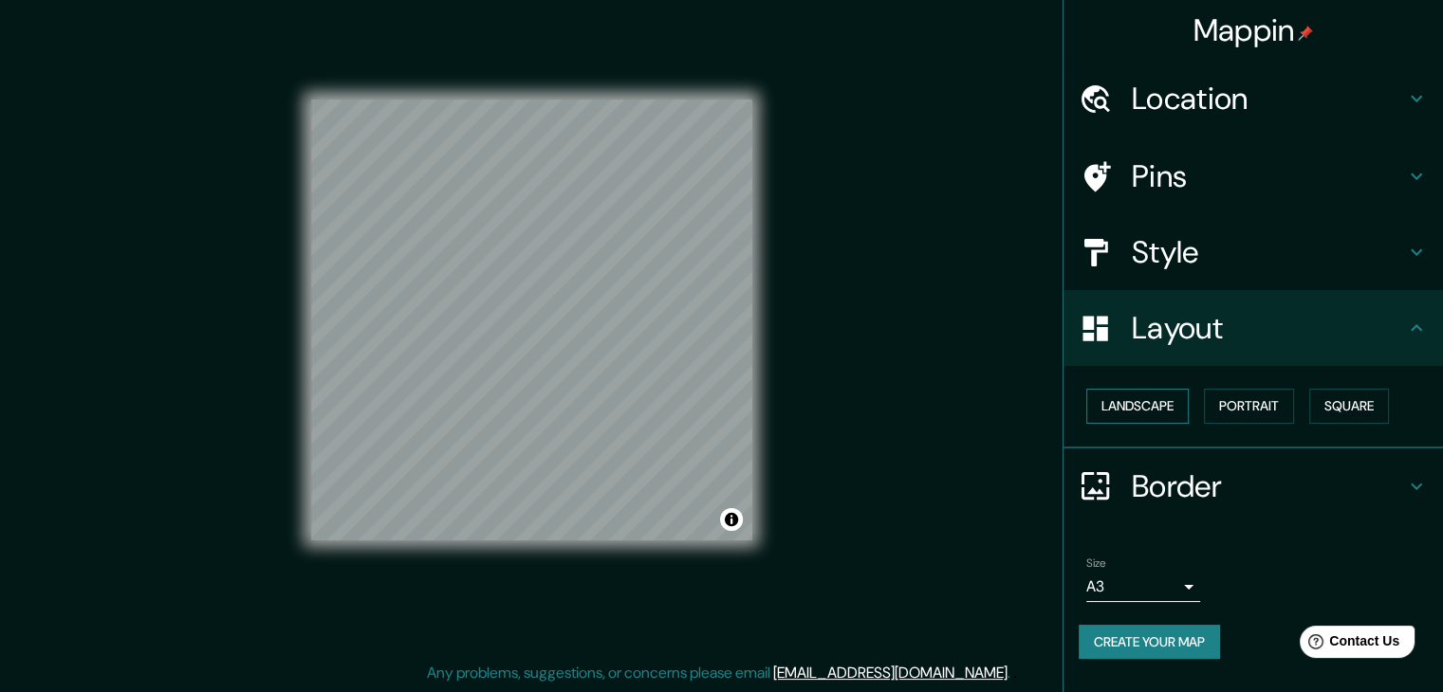
click at [1112, 418] on button "Landscape" at bounding box center [1137, 406] width 102 height 35
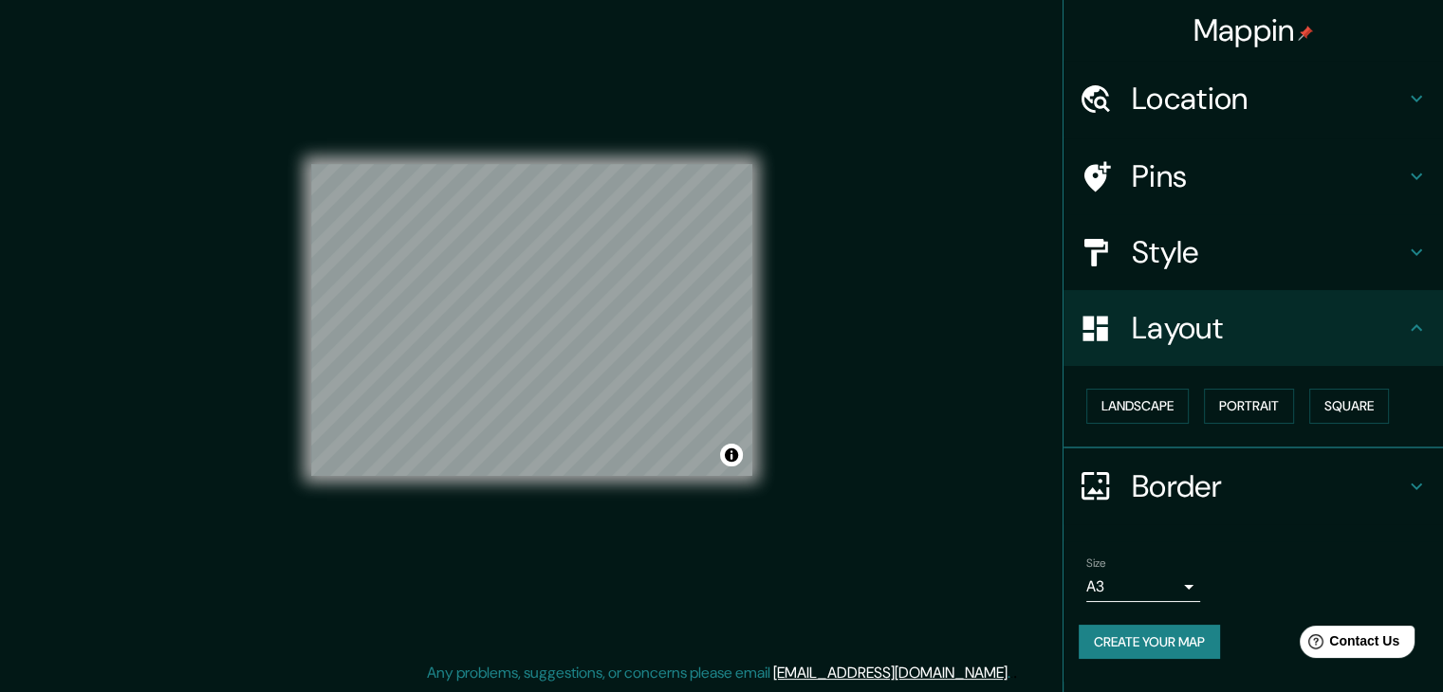
click at [1186, 247] on h4 "Style" at bounding box center [1267, 252] width 273 height 38
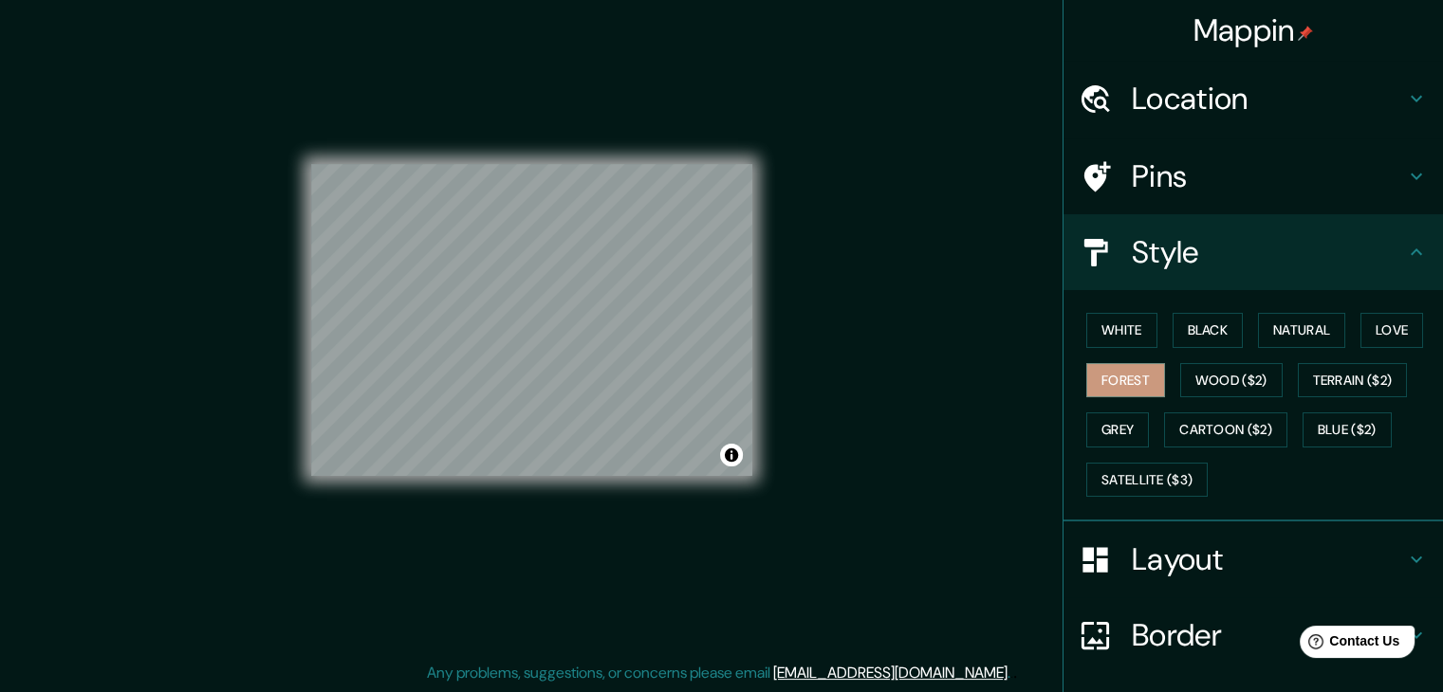
click at [1138, 177] on h4 "Pins" at bounding box center [1267, 176] width 273 height 38
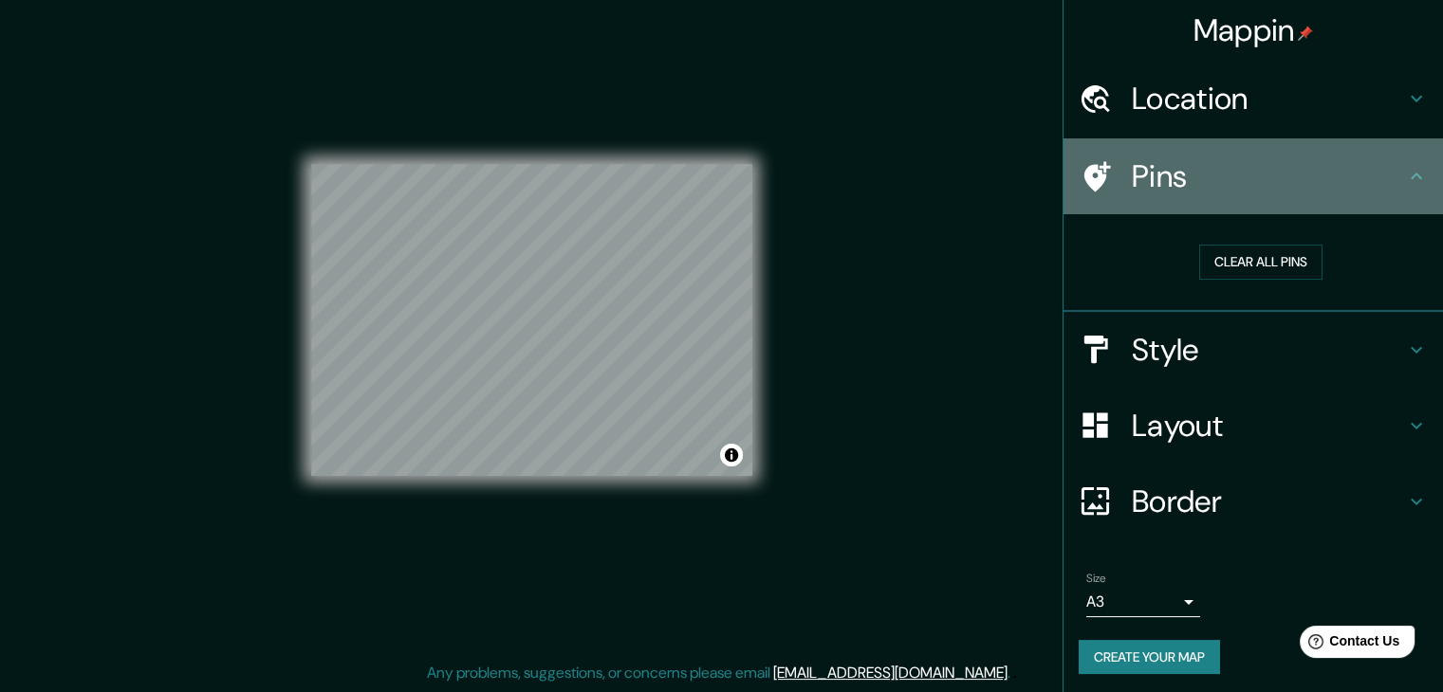
click at [1138, 183] on h4 "Pins" at bounding box center [1267, 176] width 273 height 38
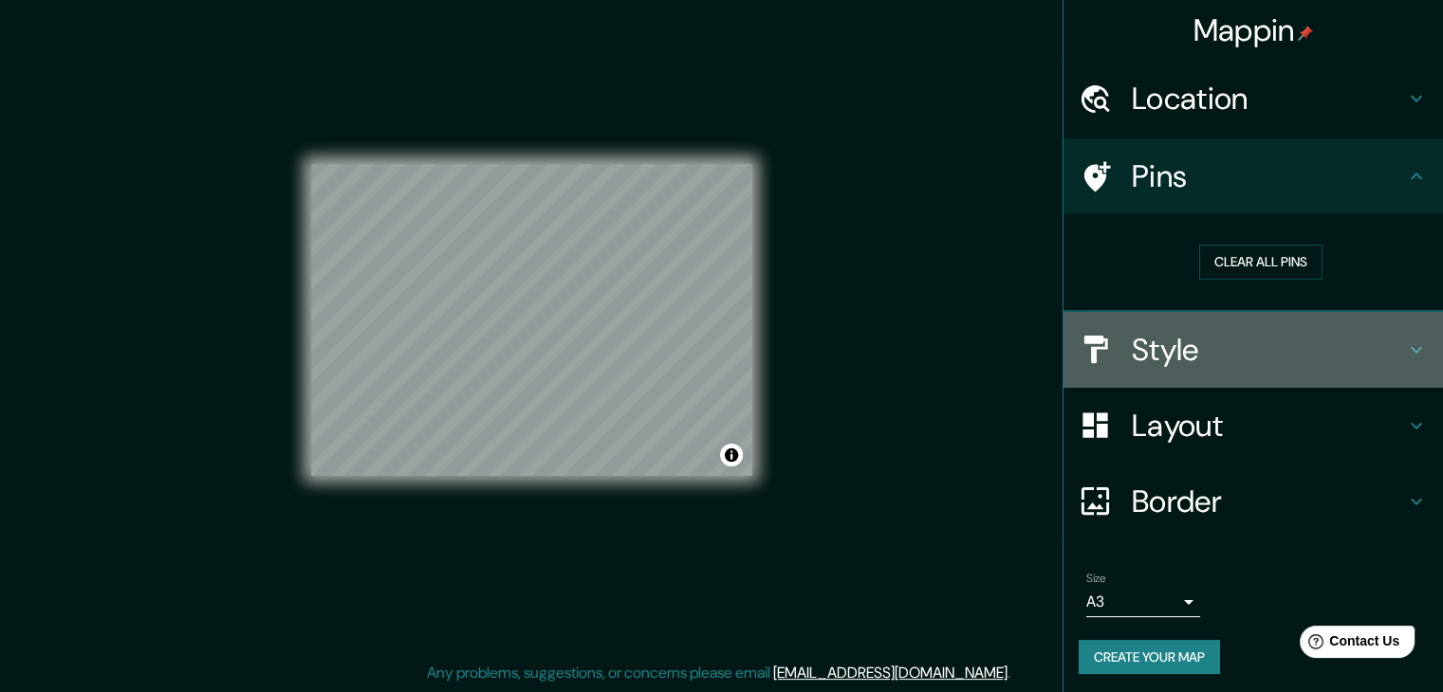
click at [1138, 334] on h4 "Style" at bounding box center [1267, 350] width 273 height 38
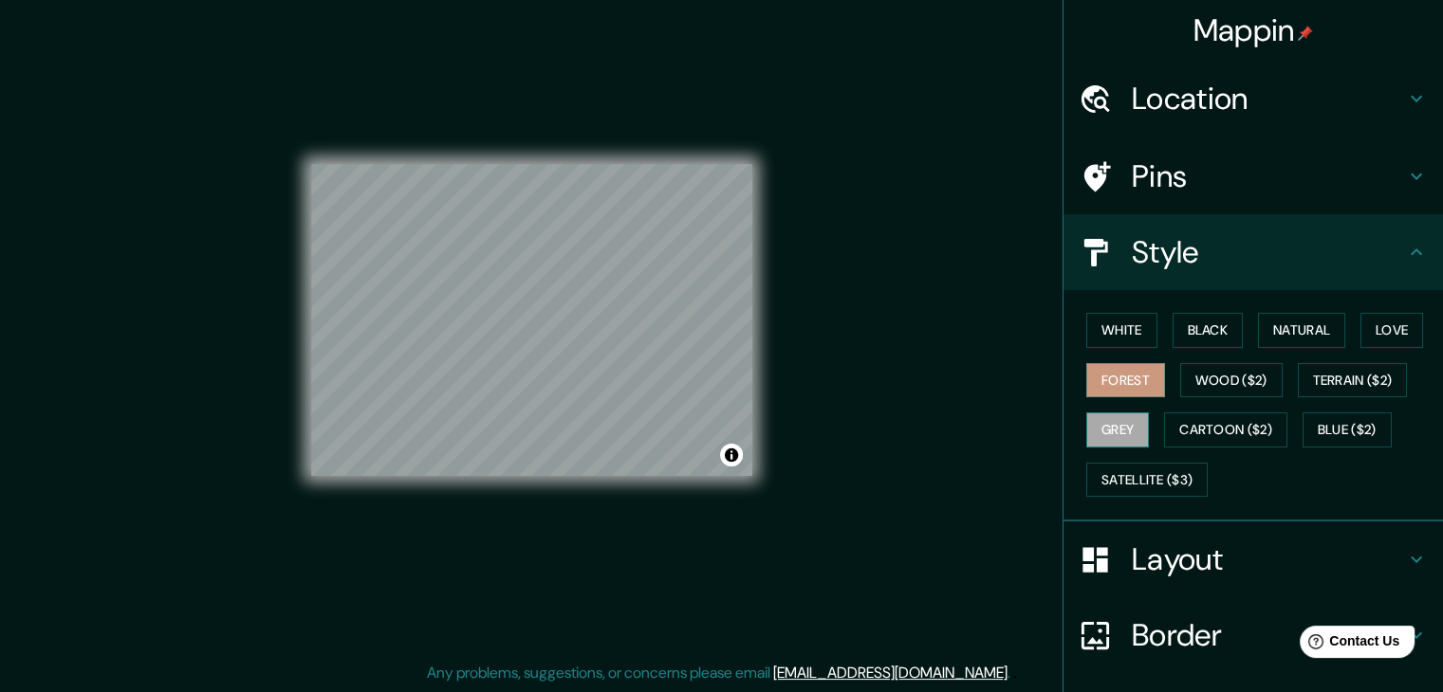
click at [1112, 420] on button "Grey" at bounding box center [1117, 430] width 63 height 35
click at [1258, 330] on button "Natural" at bounding box center [1301, 330] width 87 height 35
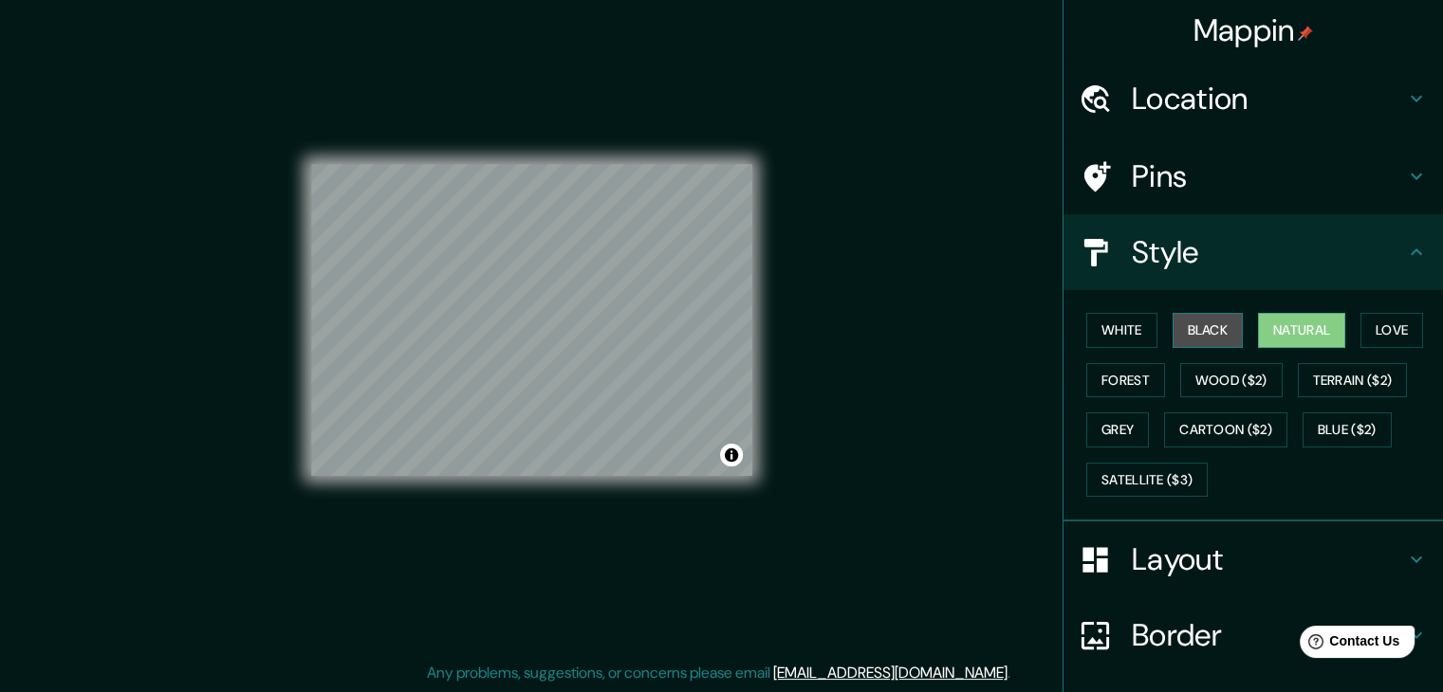
click at [1202, 334] on button "Black" at bounding box center [1207, 330] width 71 height 35
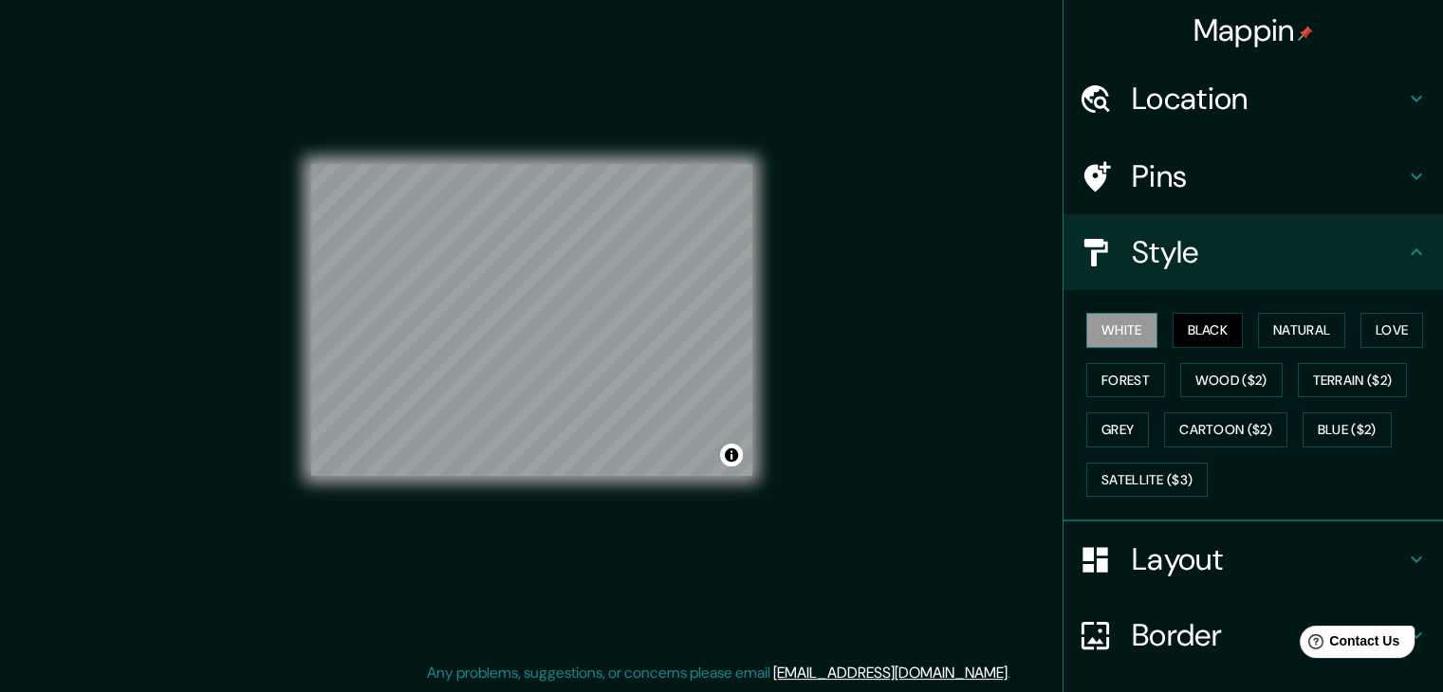
click at [1115, 339] on button "White" at bounding box center [1121, 330] width 71 height 35
click at [1376, 344] on button "Love" at bounding box center [1391, 330] width 63 height 35
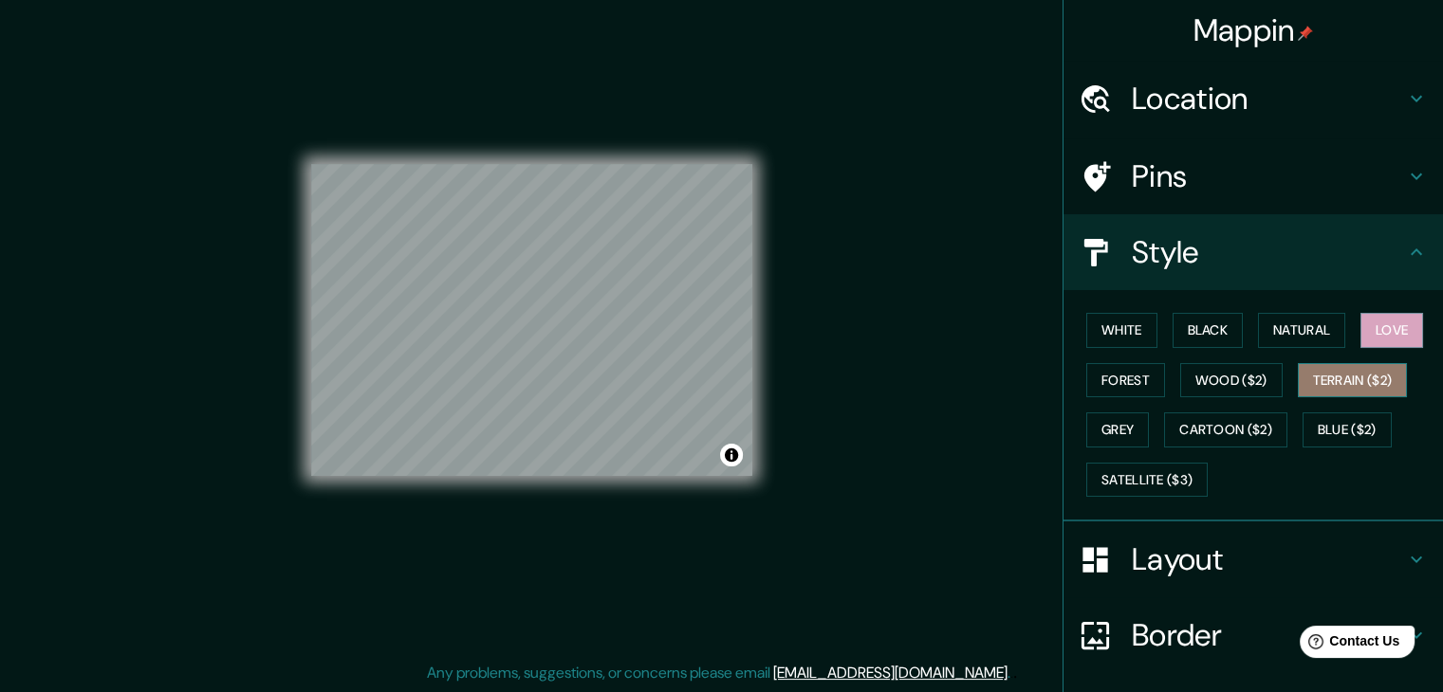
click at [1315, 378] on button "Terrain ($2)" at bounding box center [1352, 380] width 110 height 35
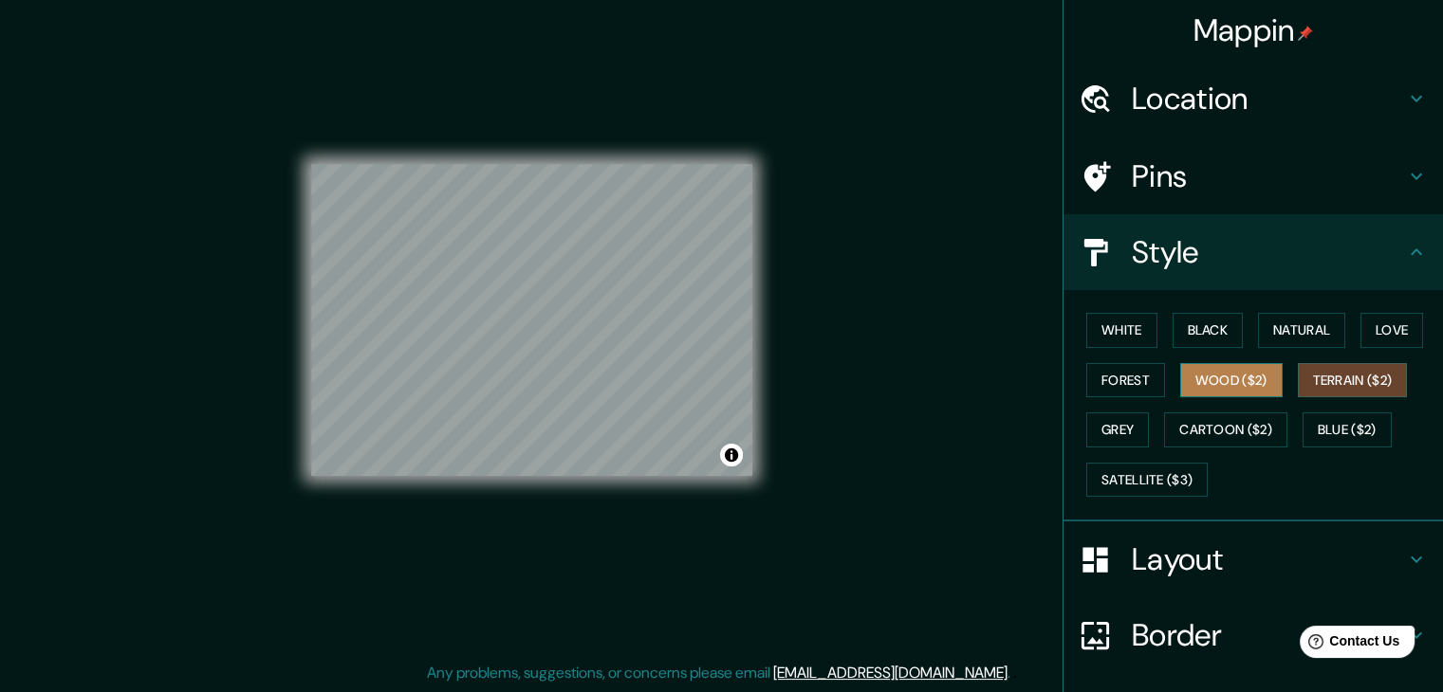
click at [1190, 391] on button "Wood ($2)" at bounding box center [1231, 380] width 102 height 35
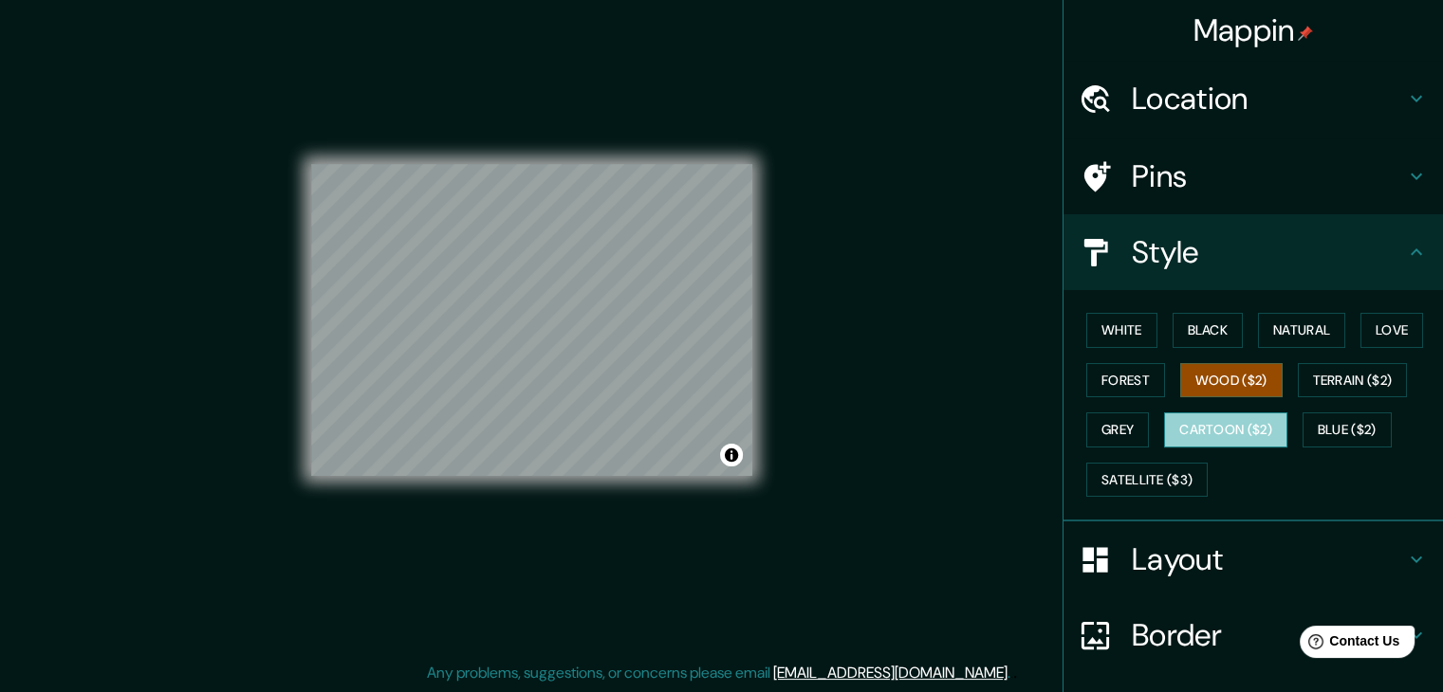
click at [1211, 418] on button "Cartoon ($2)" at bounding box center [1225, 430] width 123 height 35
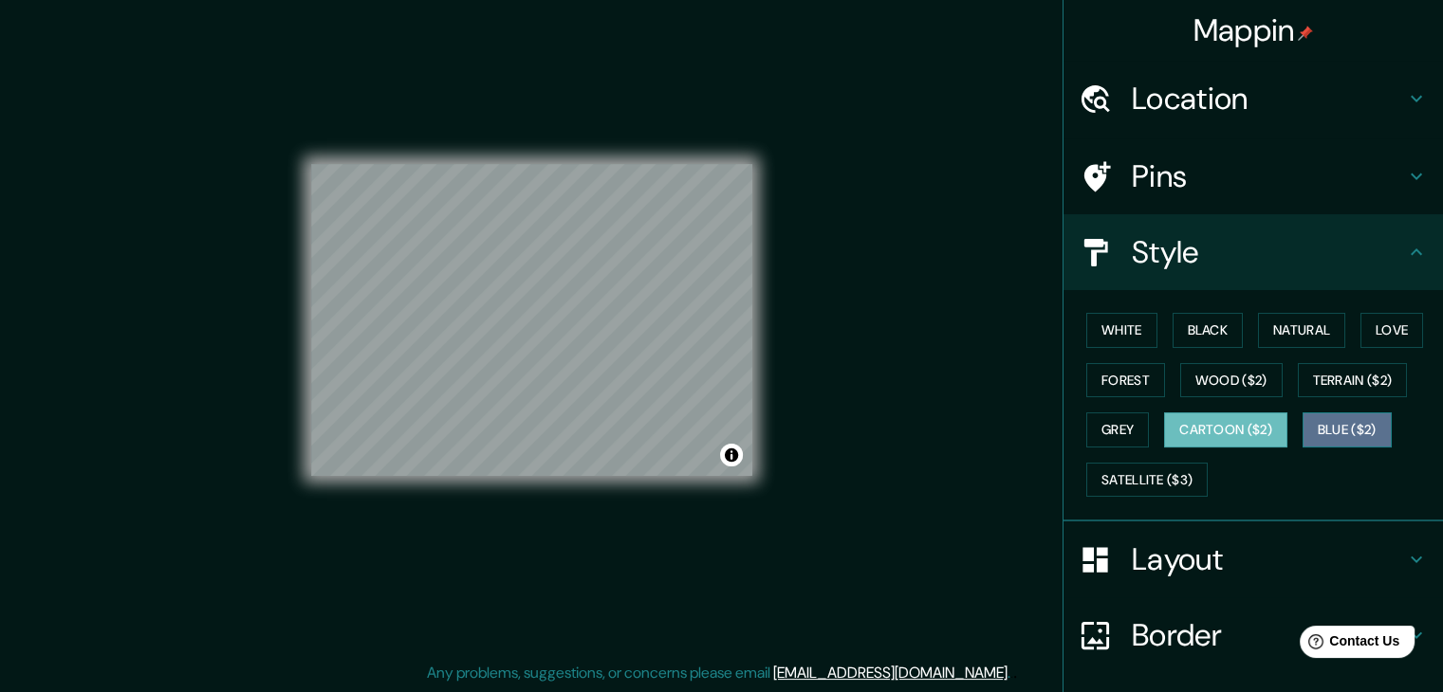
click at [1330, 422] on button "Blue ($2)" at bounding box center [1346, 430] width 89 height 35
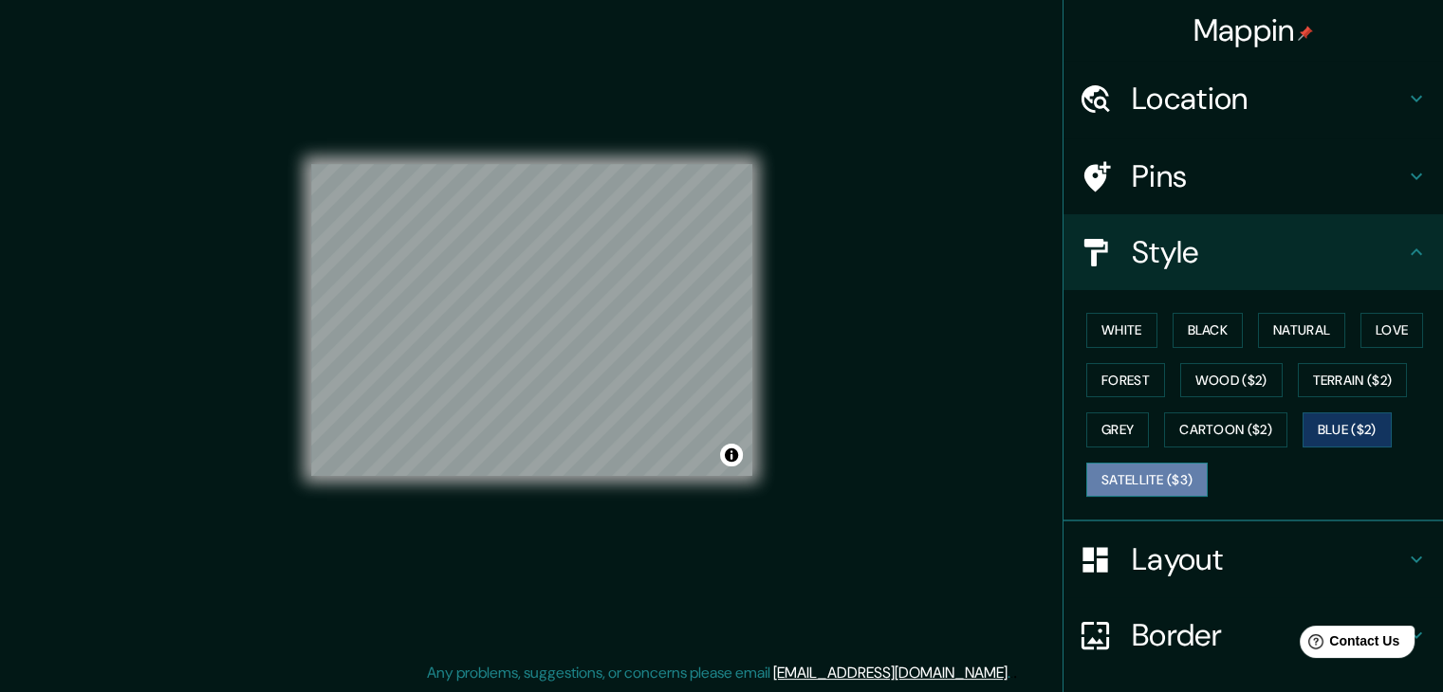
click at [1123, 464] on button "Satellite ($3)" at bounding box center [1146, 480] width 121 height 35
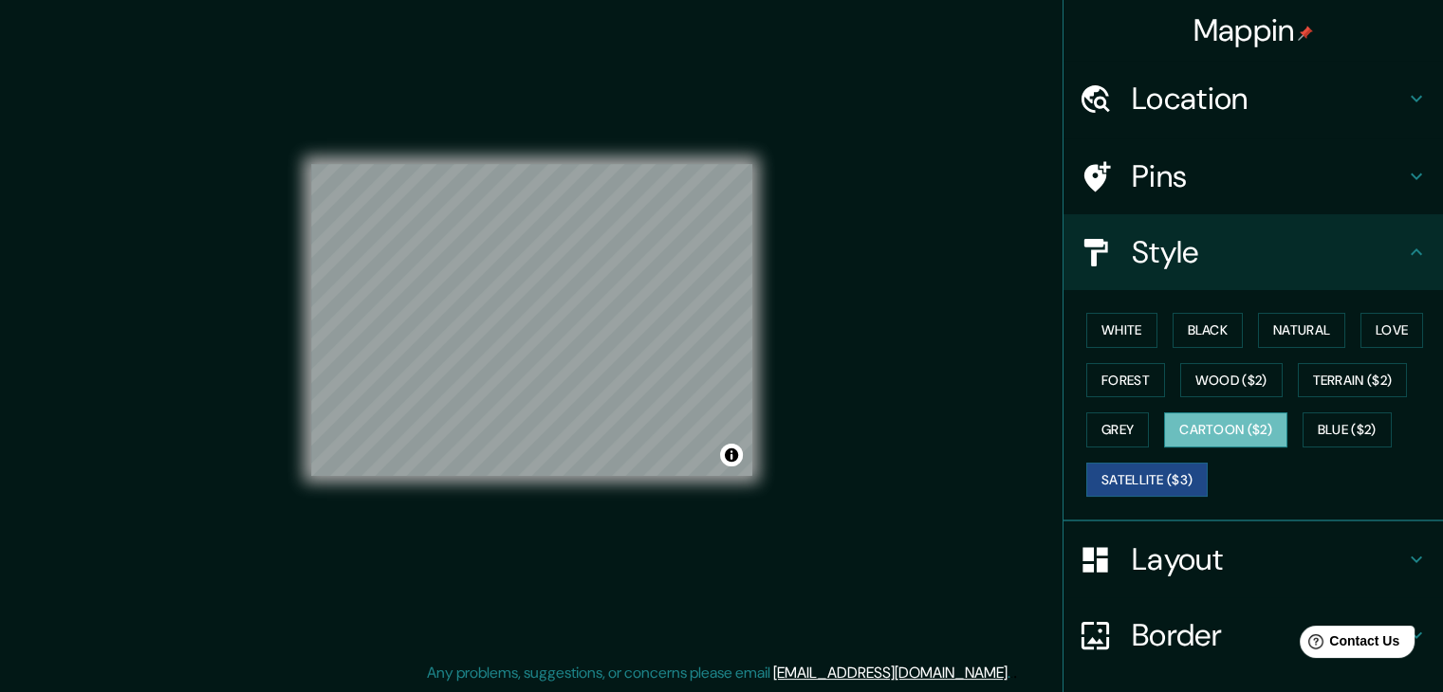
click at [1222, 425] on button "Cartoon ($2)" at bounding box center [1225, 430] width 123 height 35
click at [1191, 366] on button "Wood ($2)" at bounding box center [1231, 380] width 102 height 35
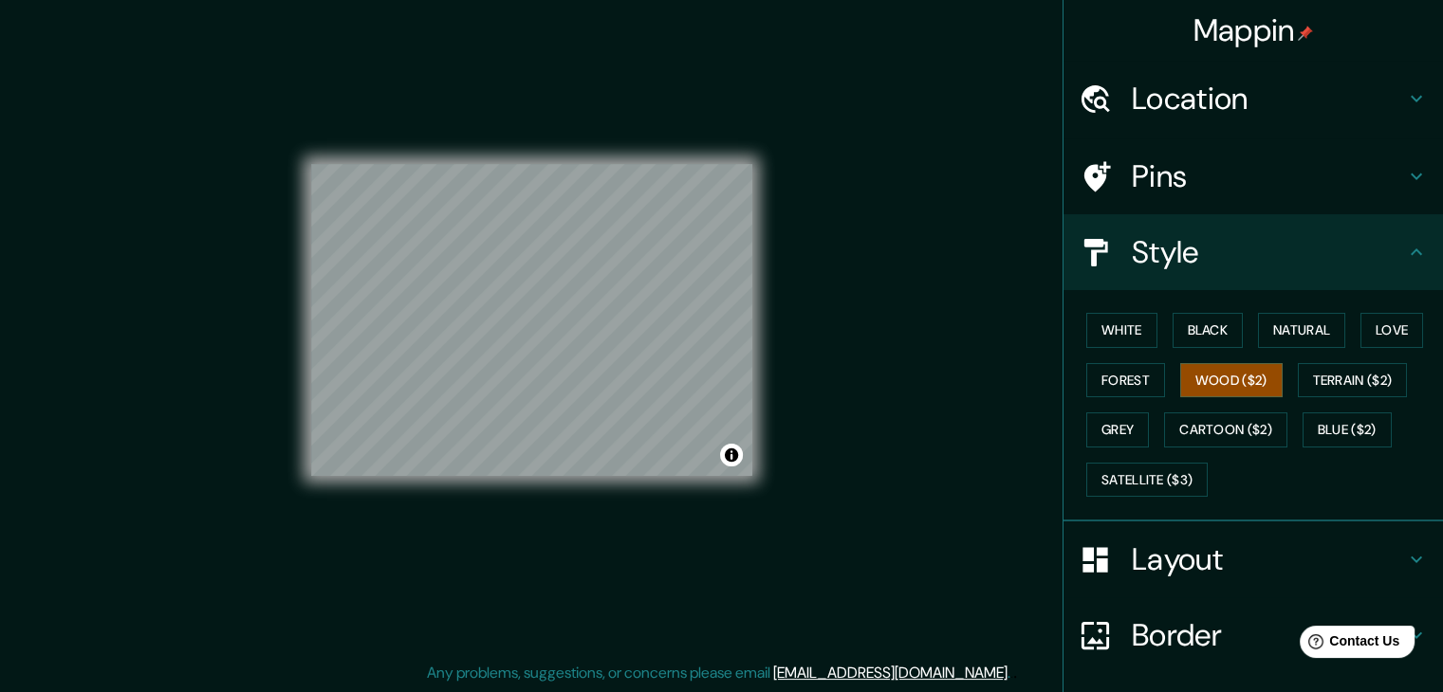
click at [852, 430] on div "Mappin Location Tacna, Departamento de Tacna, Perú Pins Style White Black Natur…" at bounding box center [721, 335] width 1443 height 714
